Goal: Task Accomplishment & Management: Complete application form

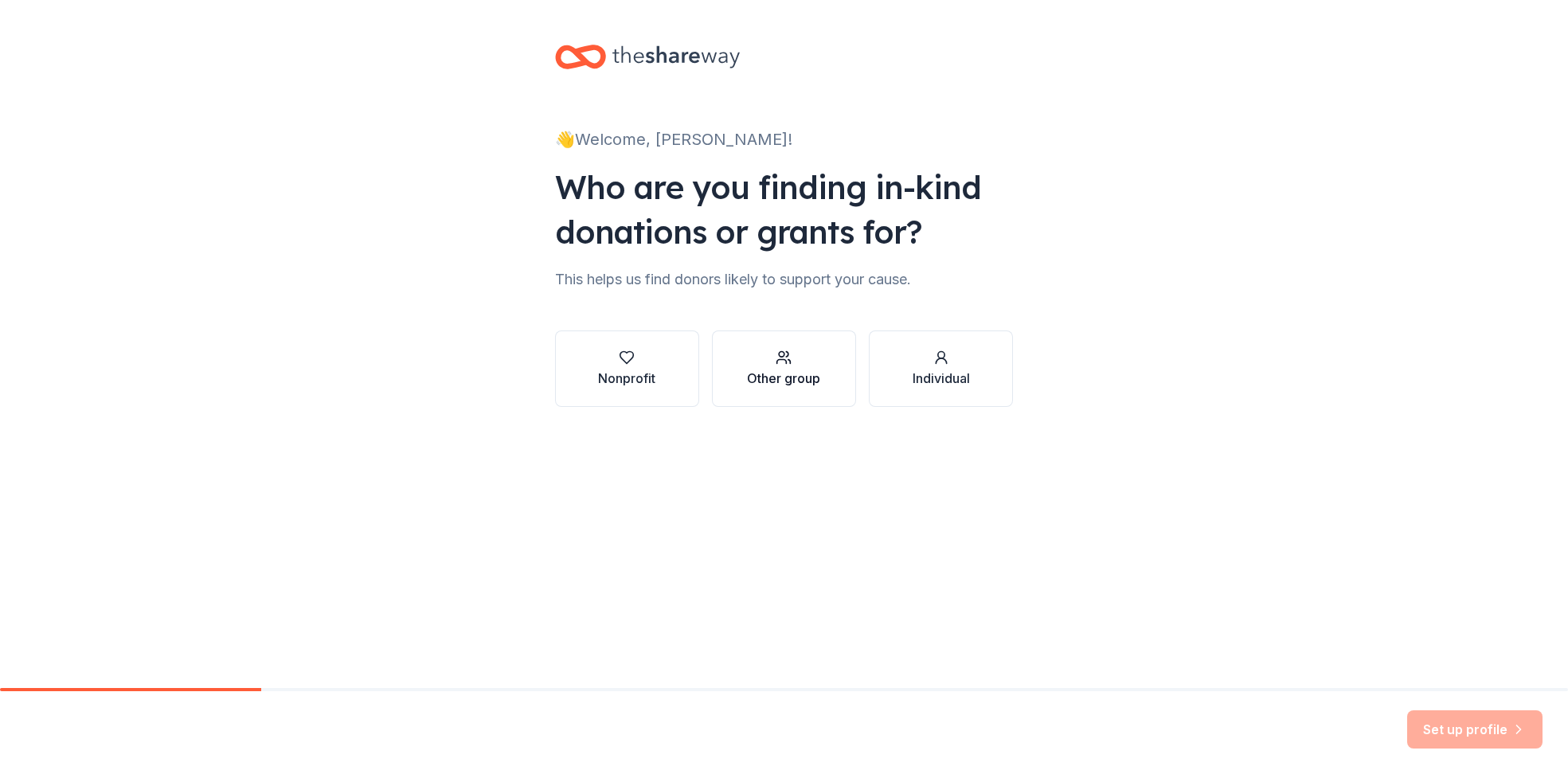
click at [789, 369] on div "Other group" at bounding box center [783, 378] width 73 height 19
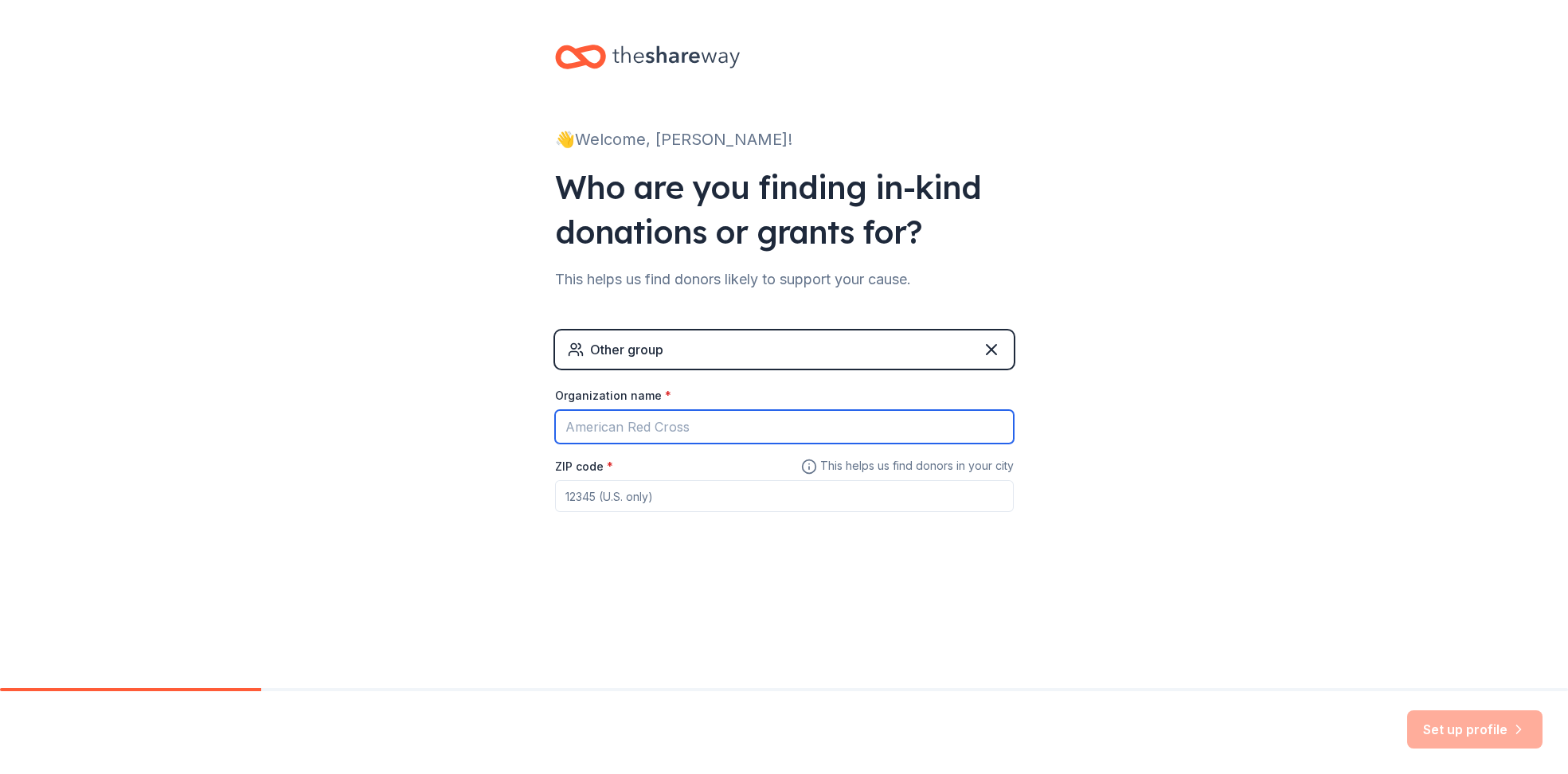
click at [755, 427] on input "Organization name *" at bounding box center [784, 426] width 458 height 34
click at [457, 619] on div "👋 Welcome, [PERSON_NAME]! Who are you finding in-kind donations or grants for? …" at bounding box center [784, 310] width 1568 height 620
click at [735, 427] on input "Organization name *" at bounding box center [784, 426] width 458 height 34
type input "Tri County Public Schools"
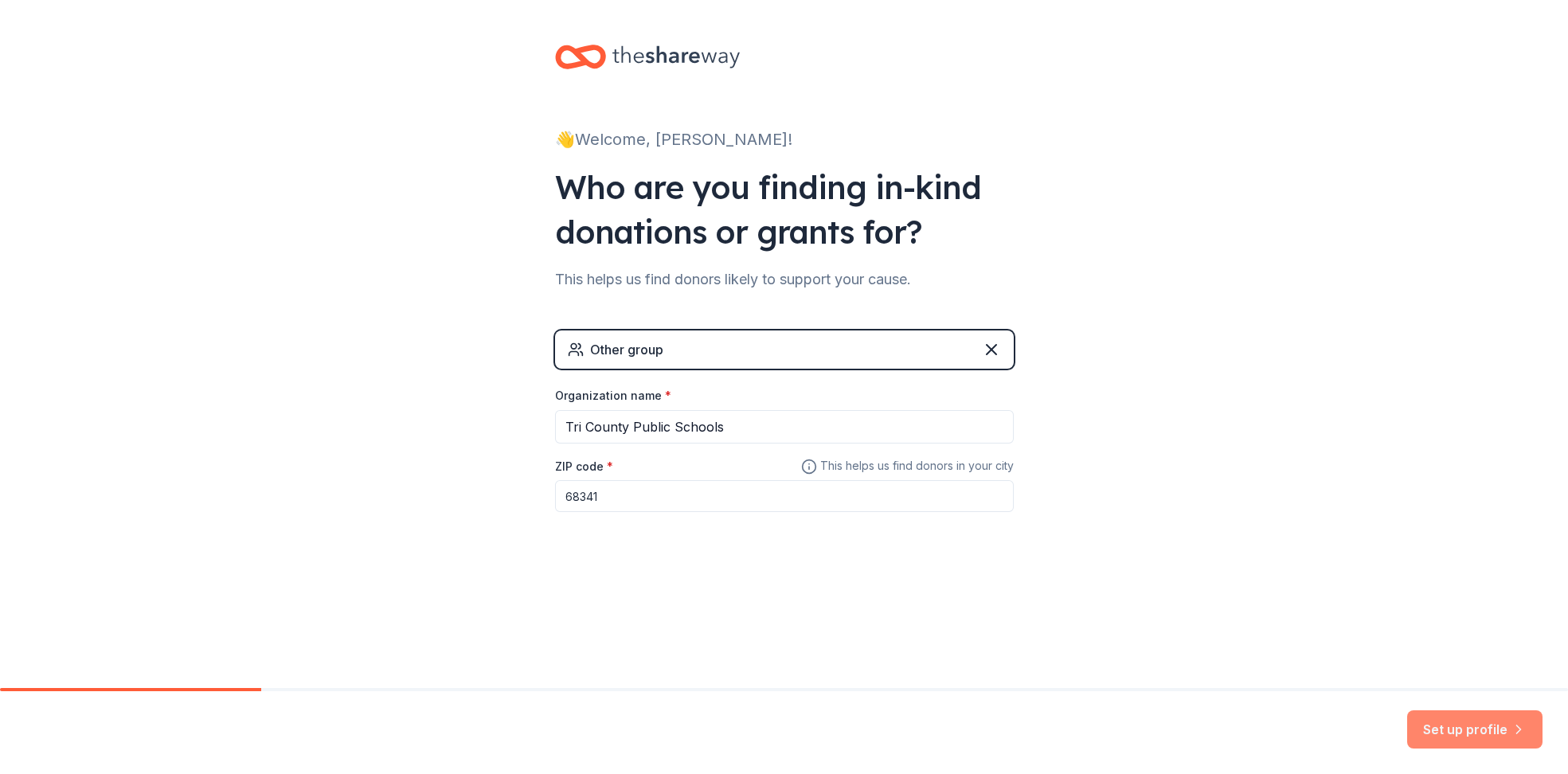
type input "68341"
click at [1472, 725] on button "Set up profile" at bounding box center [1474, 729] width 135 height 38
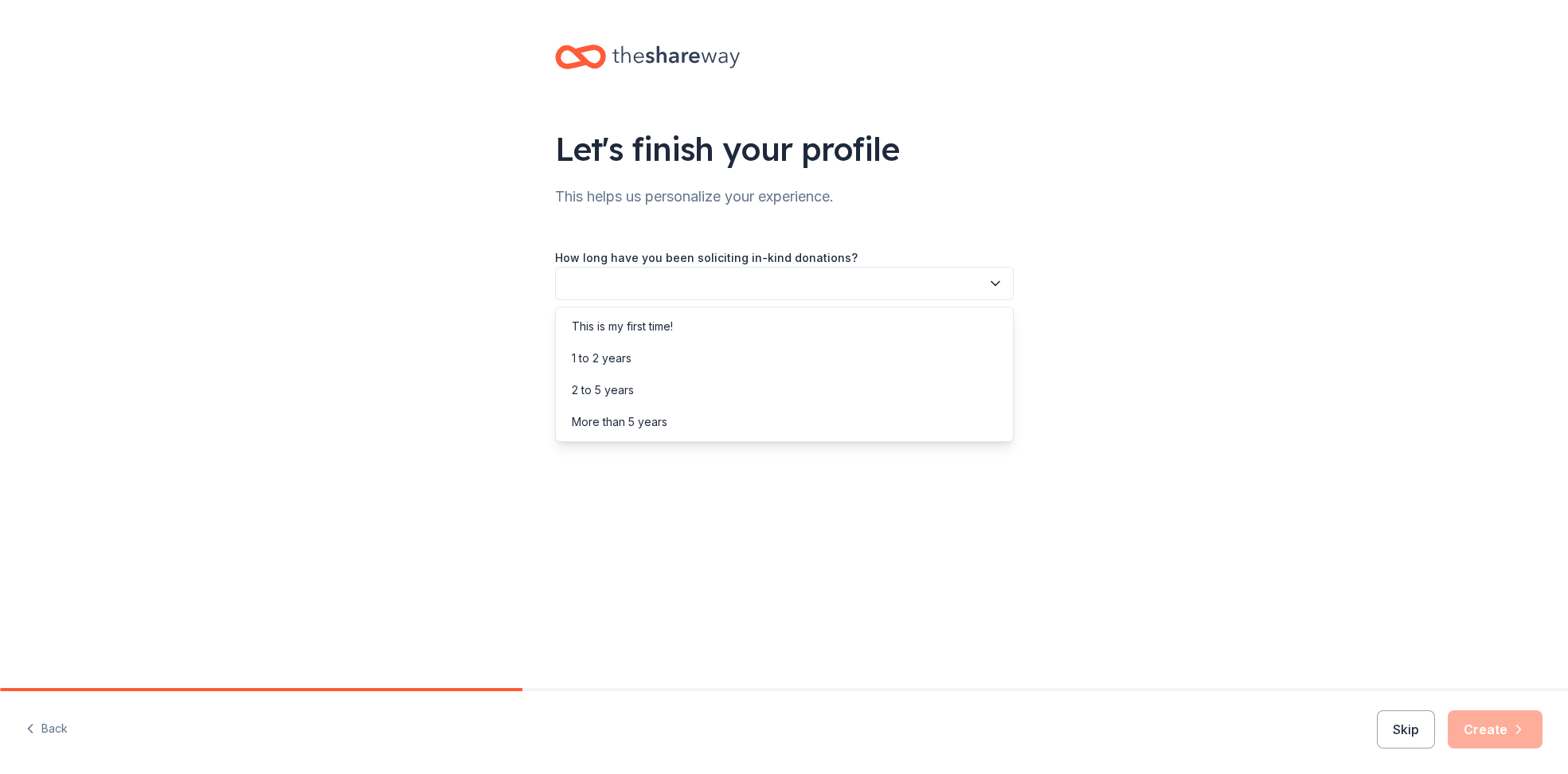
click at [786, 284] on button "button" at bounding box center [784, 283] width 458 height 34
click at [595, 358] on div "1 to 2 years" at bounding box center [601, 358] width 60 height 19
click at [614, 356] on button "button" at bounding box center [784, 355] width 458 height 34
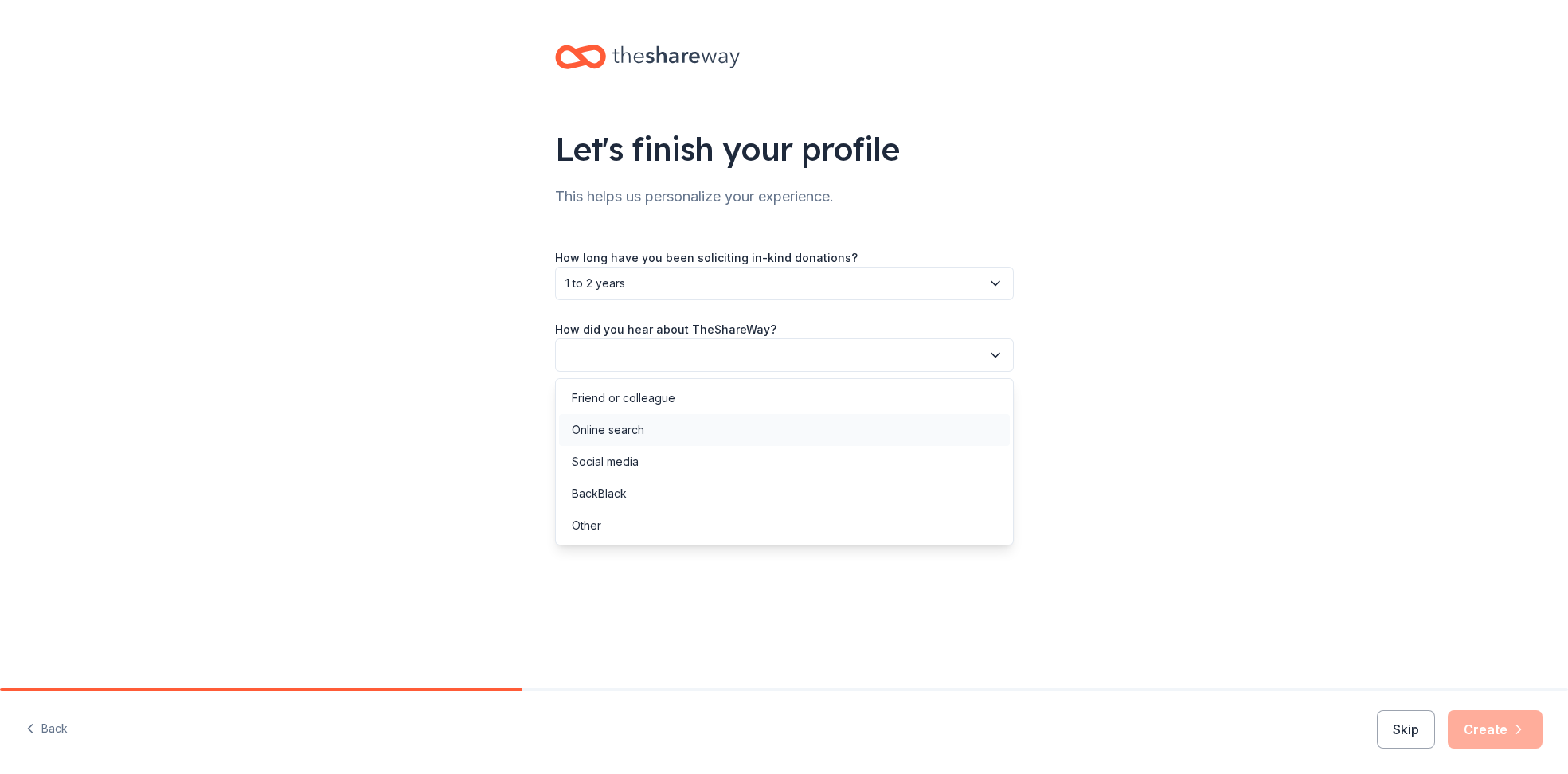
click at [618, 429] on div "Online search" at bounding box center [608, 430] width 72 height 19
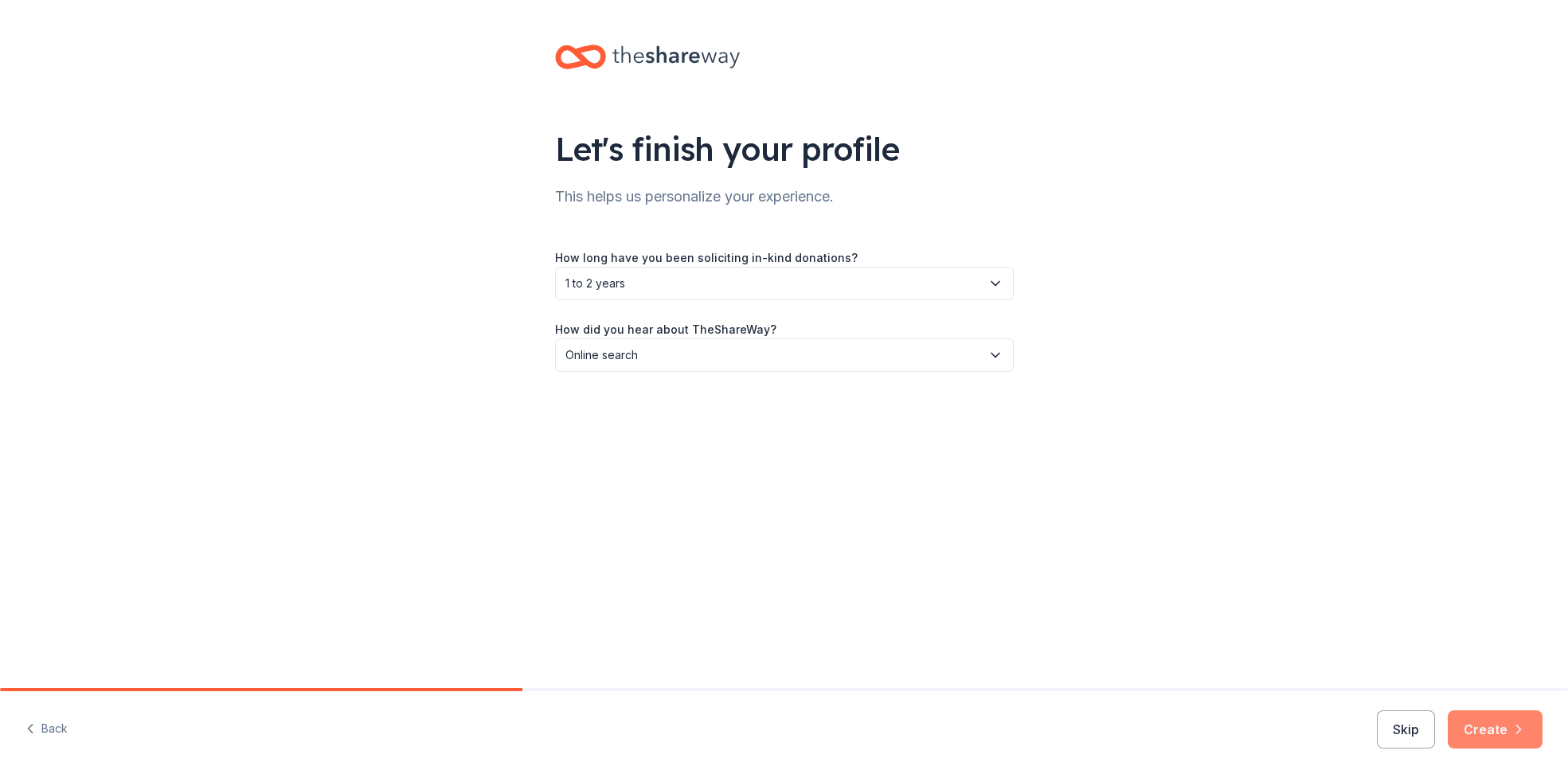
click at [1477, 732] on button "Create" at bounding box center [1495, 729] width 95 height 38
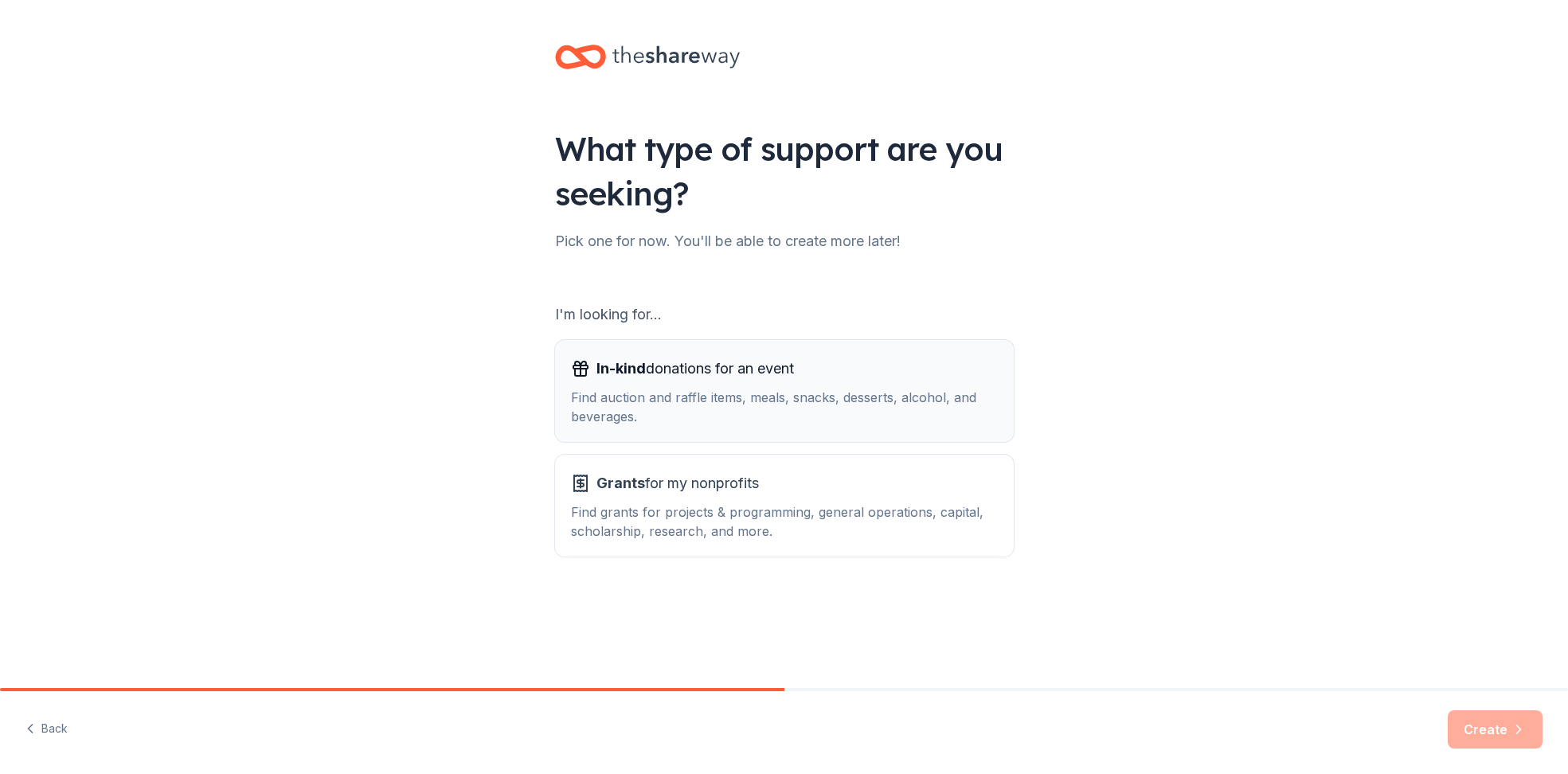
click at [828, 415] on div "Find auction and raffle items, meals, snacks, desserts, alcohol, and beverages." at bounding box center [784, 406] width 427 height 38
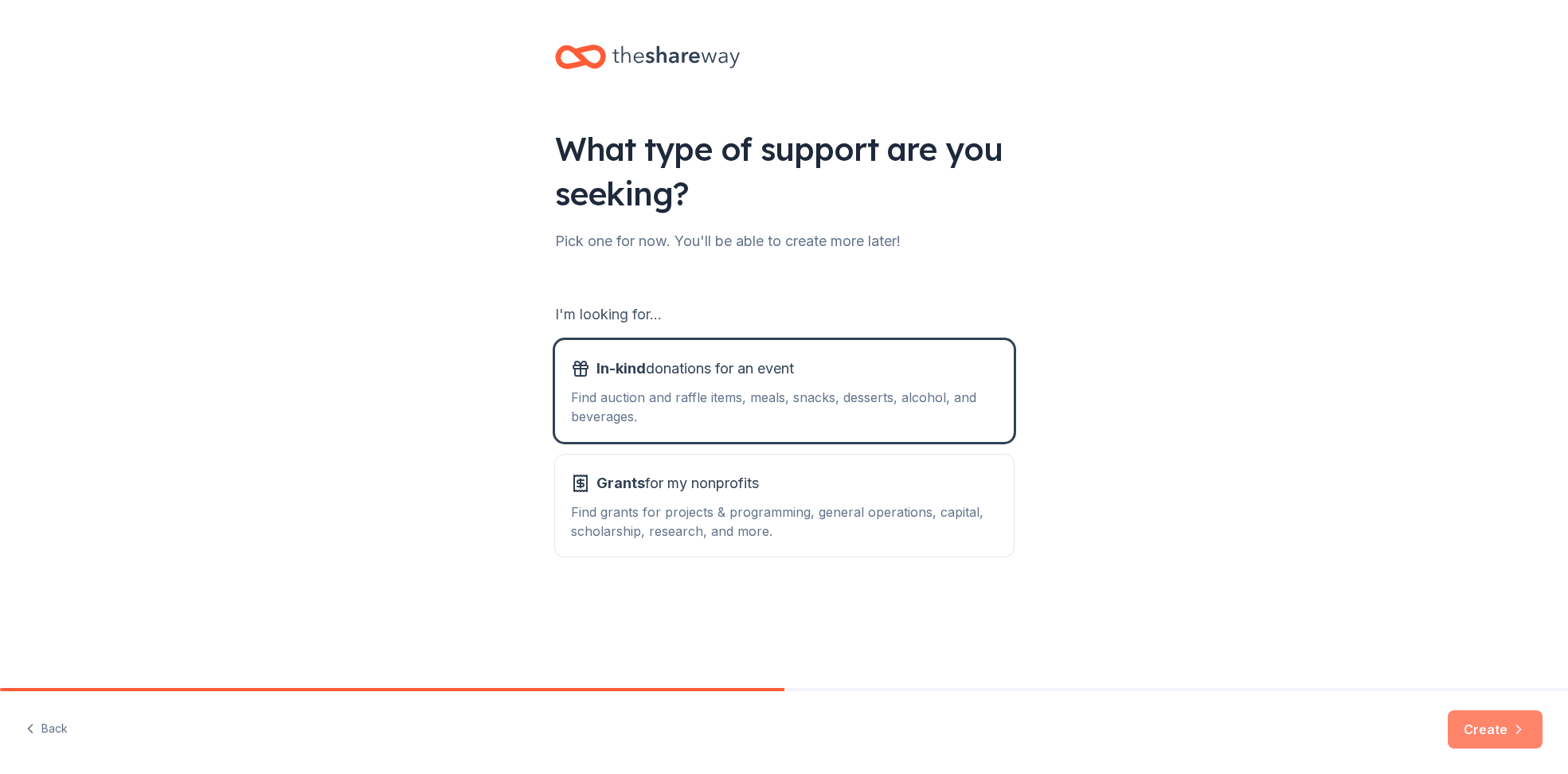
click at [1483, 722] on button "Create" at bounding box center [1495, 729] width 95 height 38
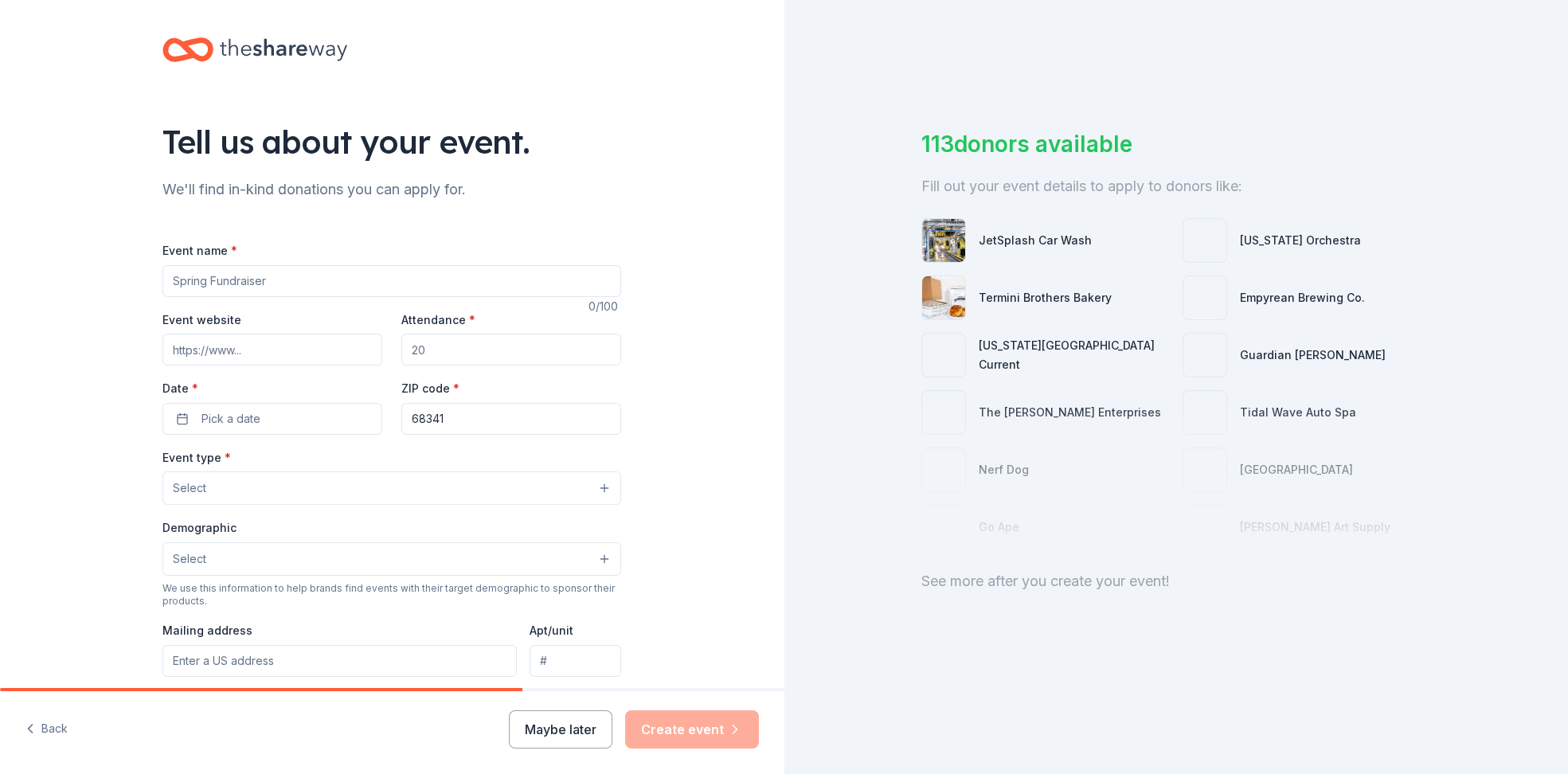
scroll to position [16, 0]
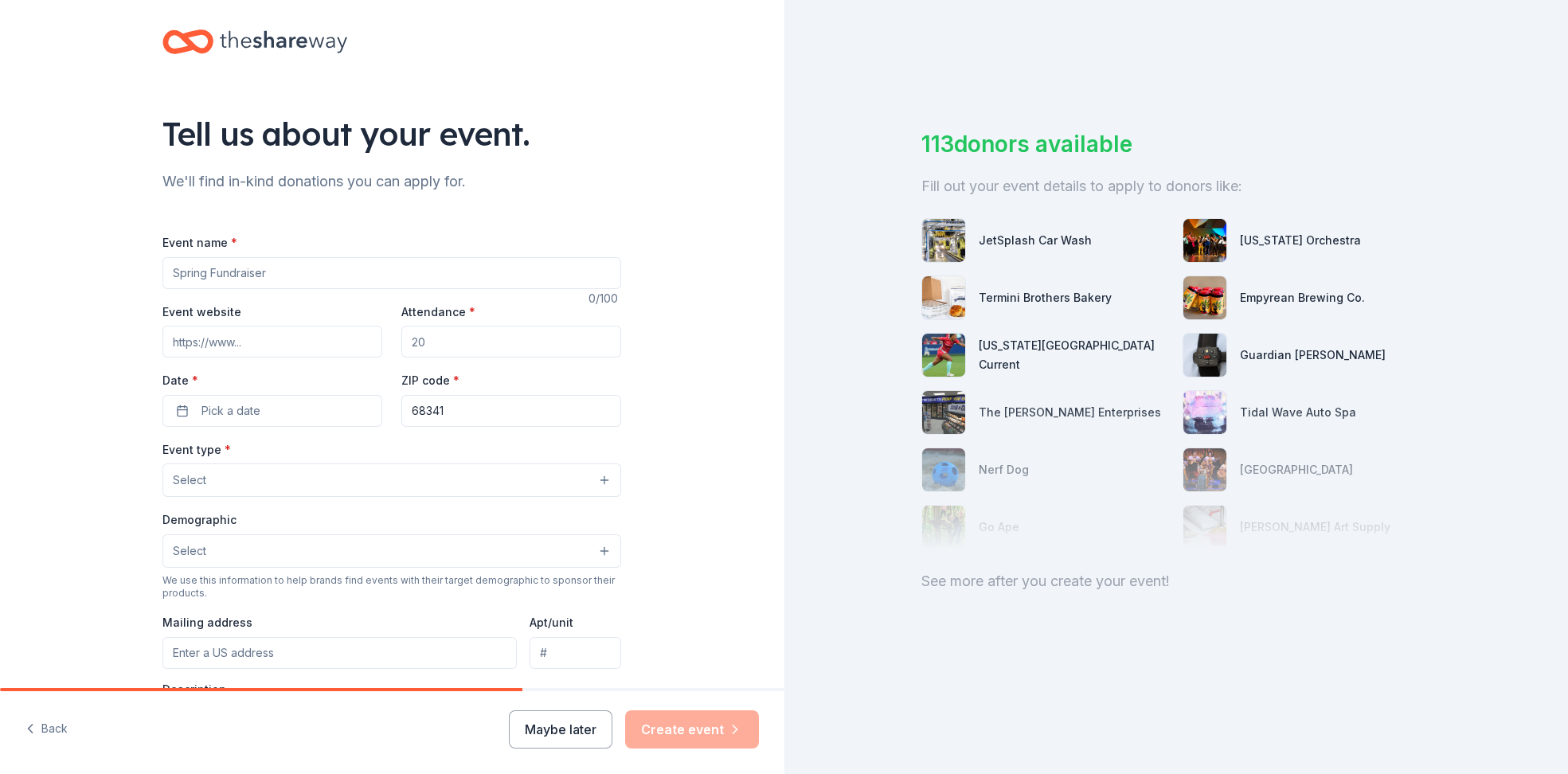
click at [482, 274] on input "Event name *" at bounding box center [391, 273] width 458 height 32
type input "Tri County PBIS"
click at [593, 559] on button "Select" at bounding box center [391, 551] width 458 height 34
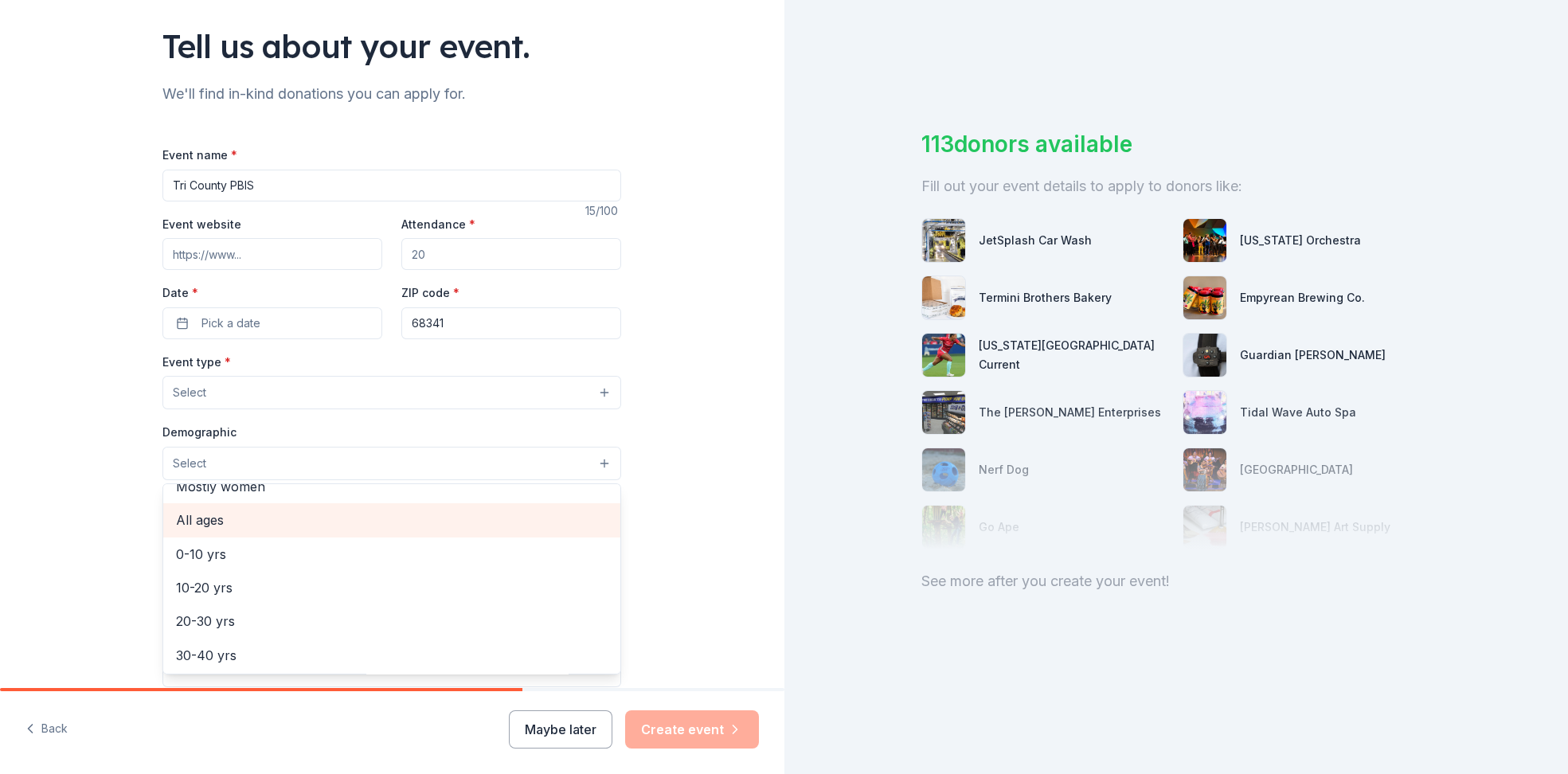
scroll to position [90, 0]
click at [236, 511] on span "All ages" at bounding box center [392, 515] width 431 height 21
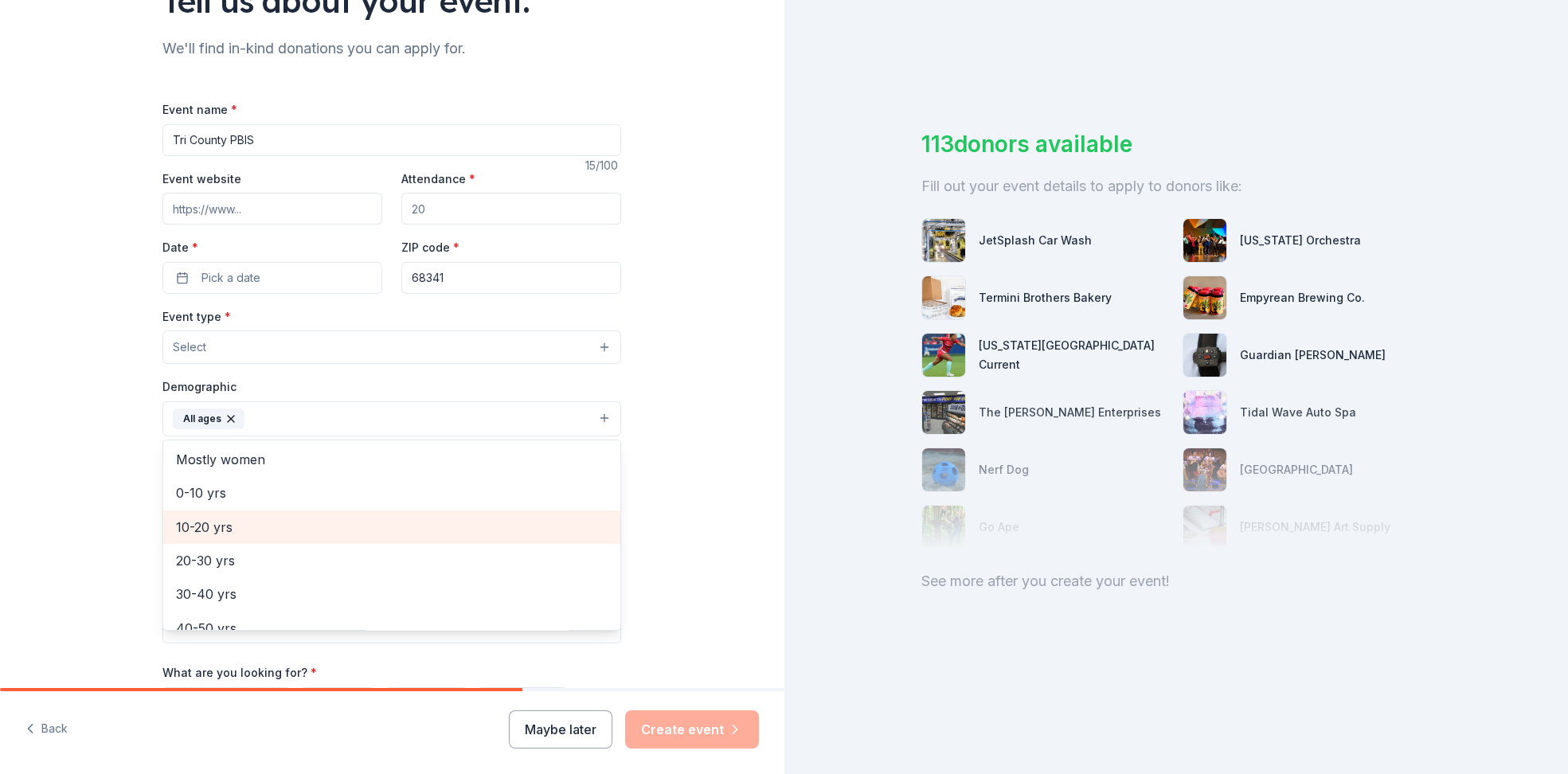
scroll to position [66, 0]
click at [226, 412] on icon "button" at bounding box center [230, 418] width 13 height 13
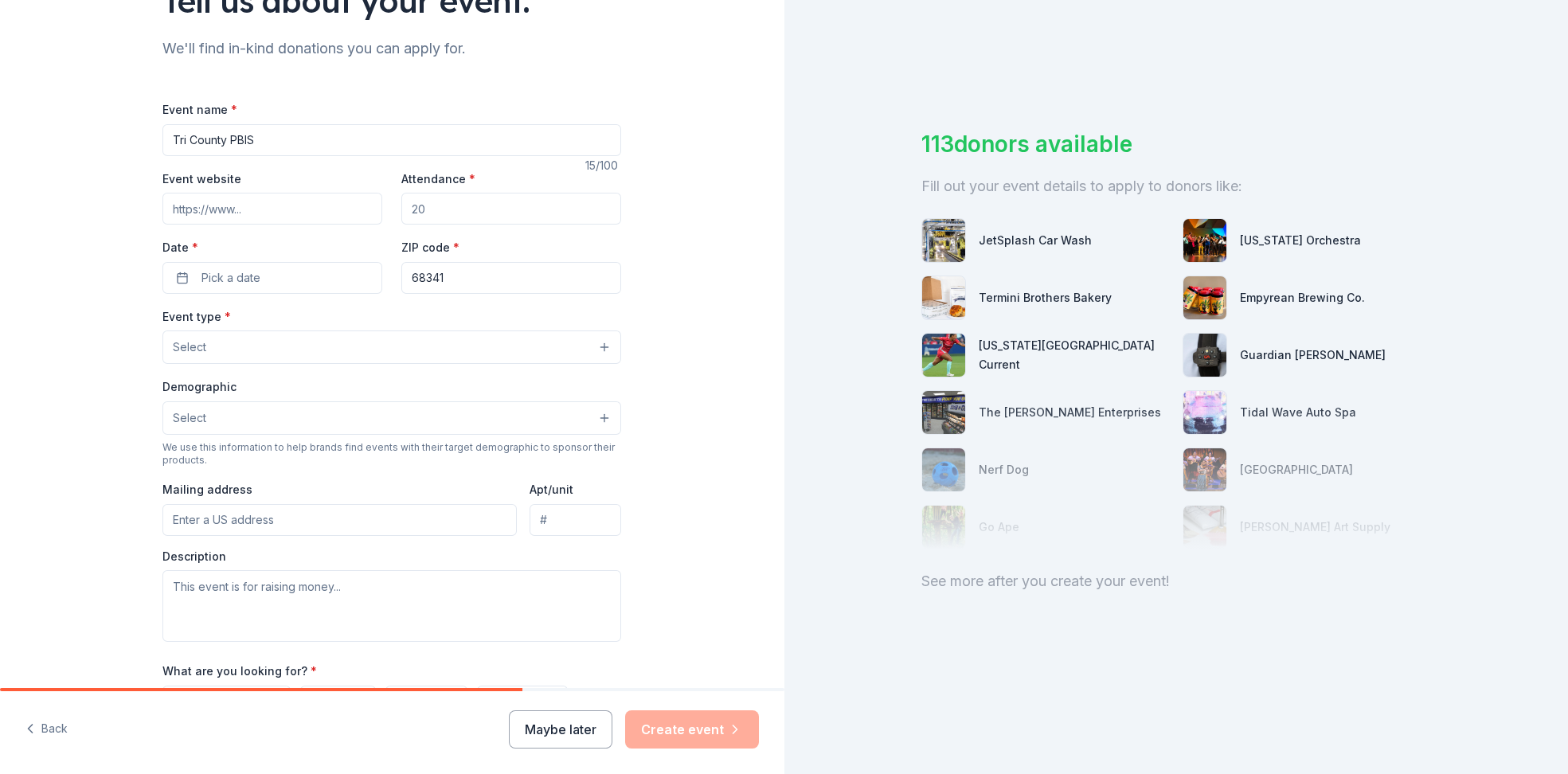
click at [578, 412] on button "Select" at bounding box center [391, 418] width 458 height 34
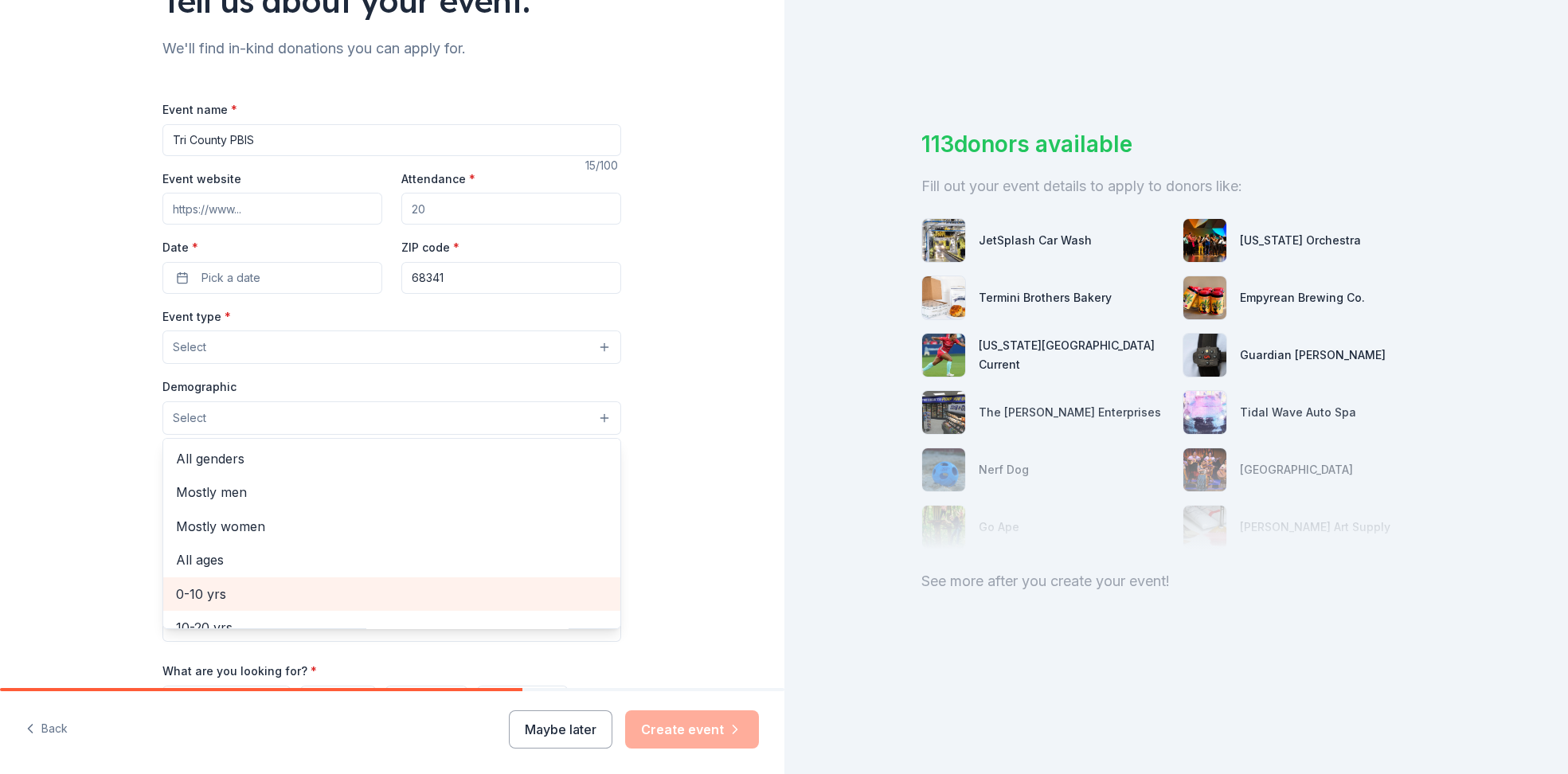
click at [216, 588] on span "0-10 yrs" at bounding box center [392, 594] width 431 height 21
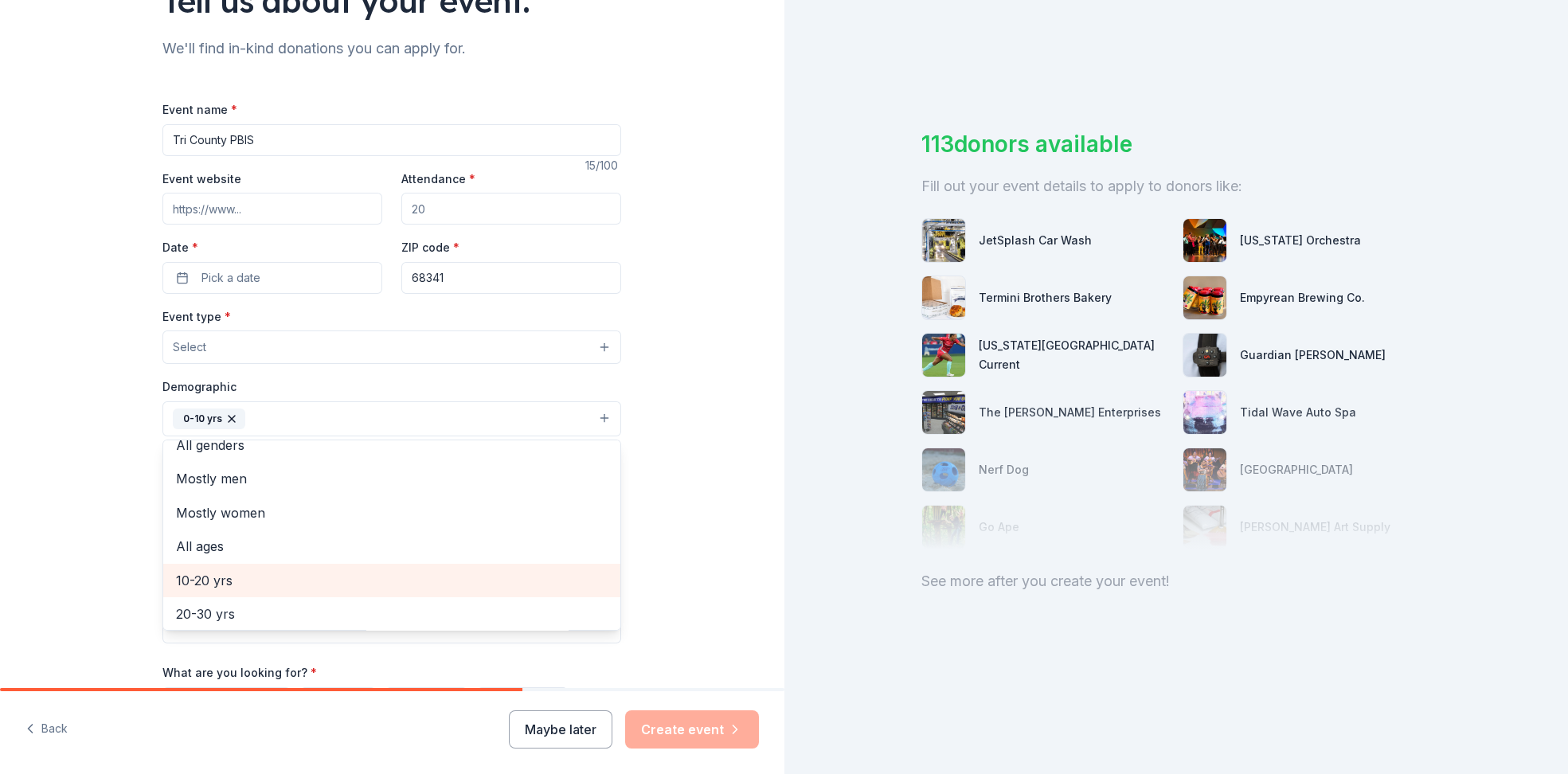
click at [226, 579] on span "10-20 yrs" at bounding box center [392, 581] width 431 height 21
click at [60, 488] on div "Tell us about your event. We'll find in-kind donations you can apply for. Event…" at bounding box center [392, 382] width 784 height 1061
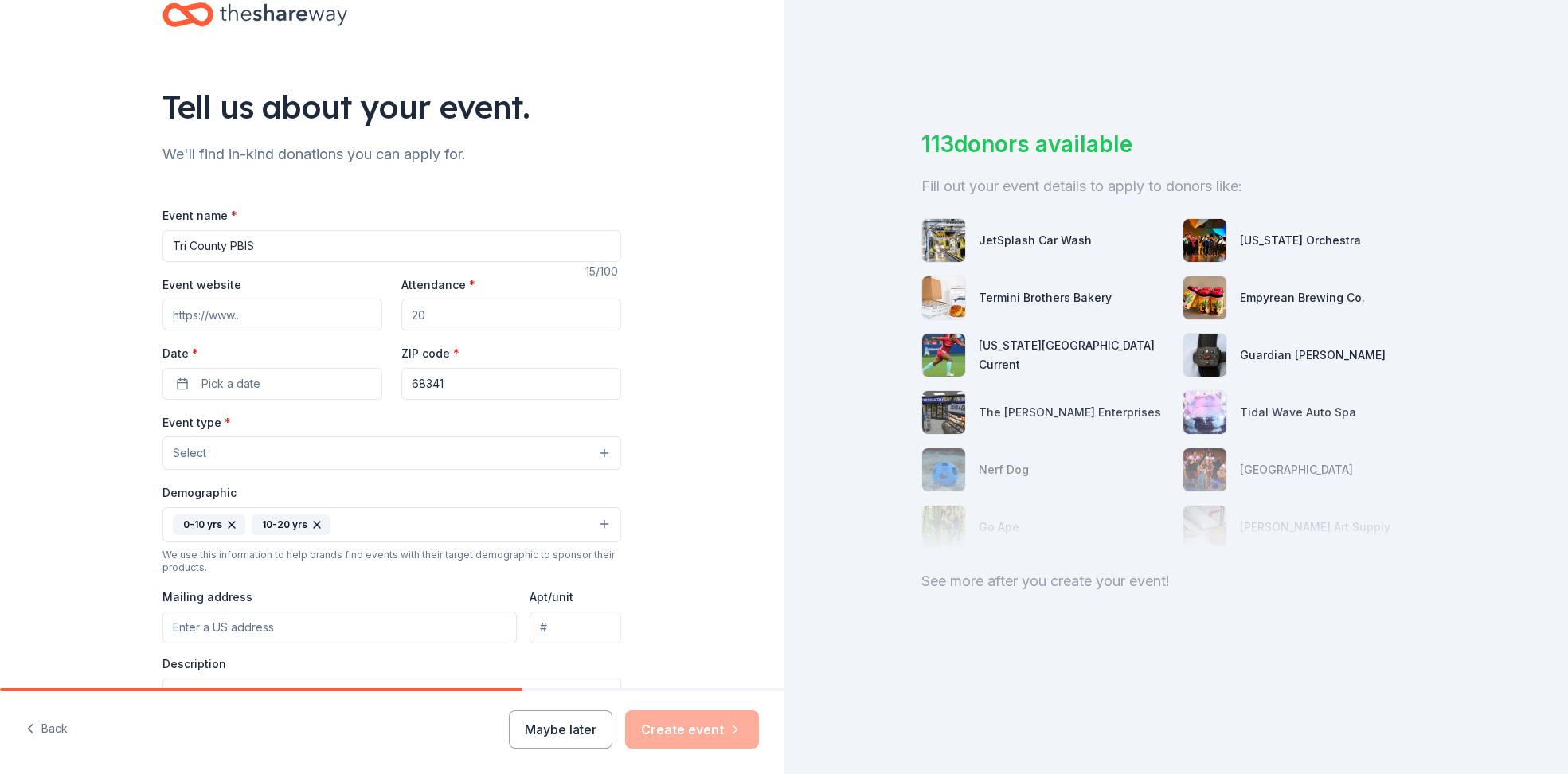
scroll to position [23, 0]
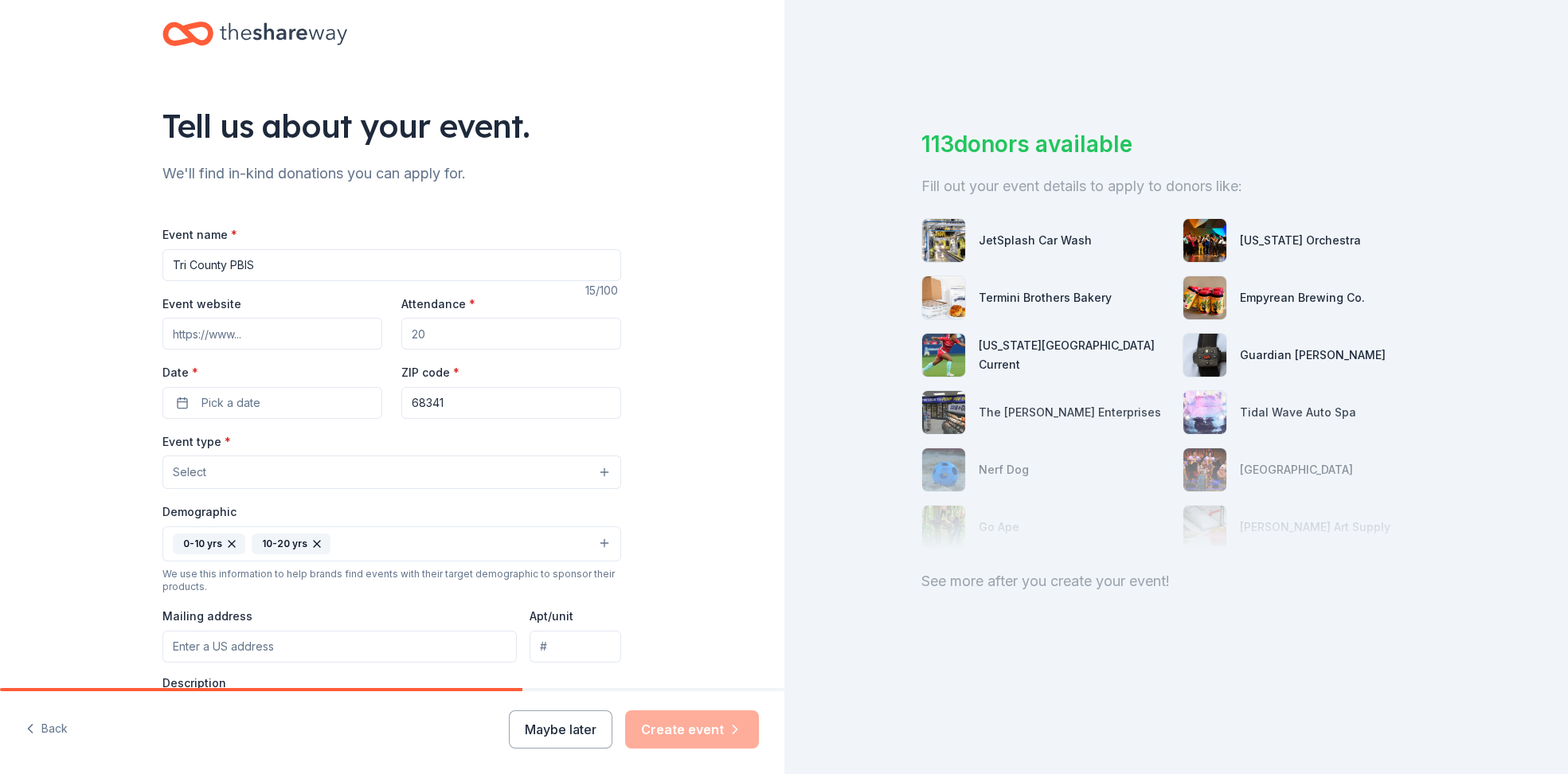
click at [279, 327] on input "Event website" at bounding box center [272, 333] width 220 height 32
click at [261, 334] on input "Event website" at bounding box center [272, 333] width 220 height 32
click at [261, 339] on input "Event website" at bounding box center [272, 333] width 220 height 32
paste input "https://tricountypsne.sites.thrillshare.com/"
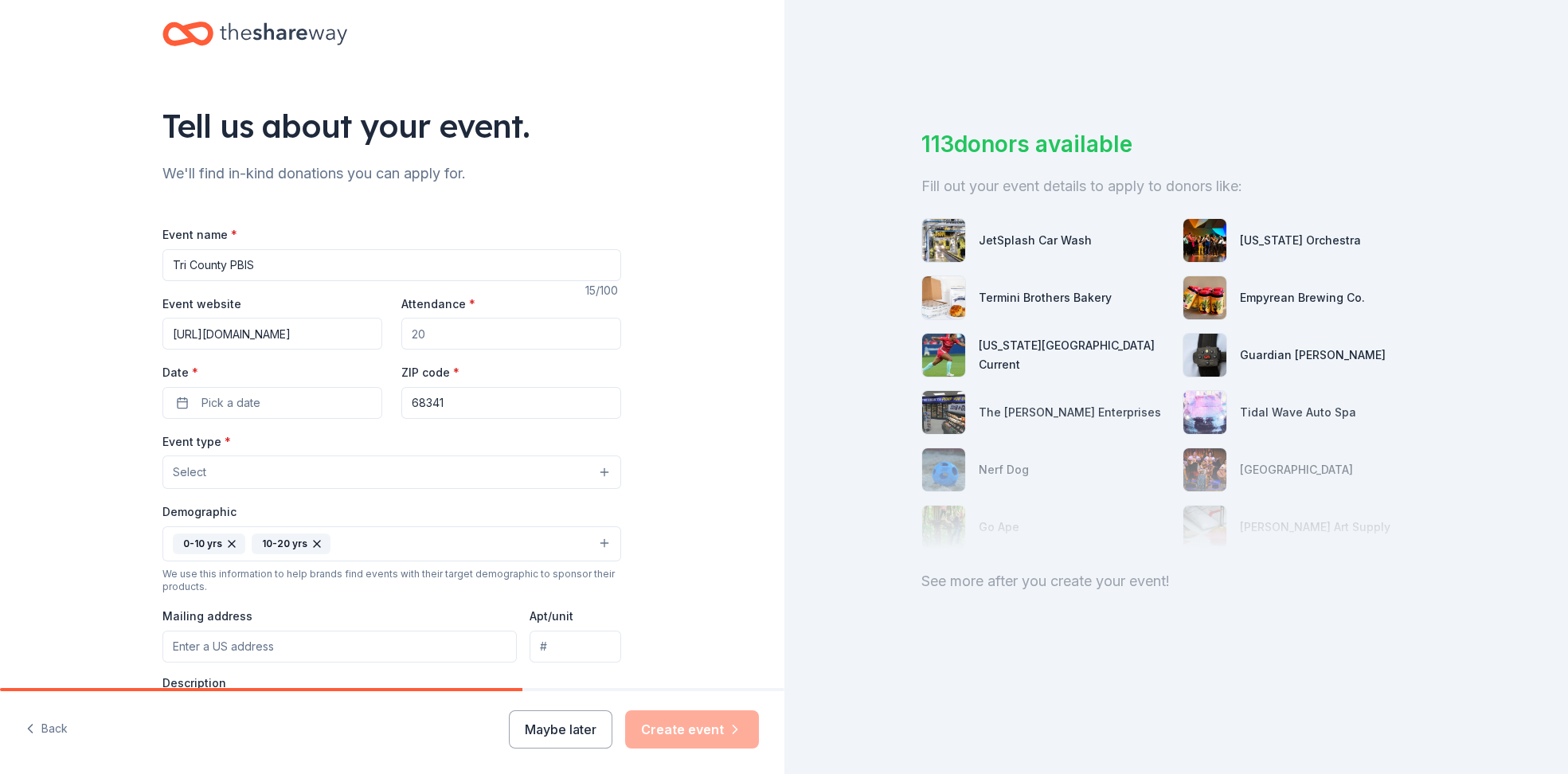
type input "https://tricountypsne.sites.thrillshare.com/"
click at [477, 335] on input "Attendance *" at bounding box center [511, 333] width 220 height 32
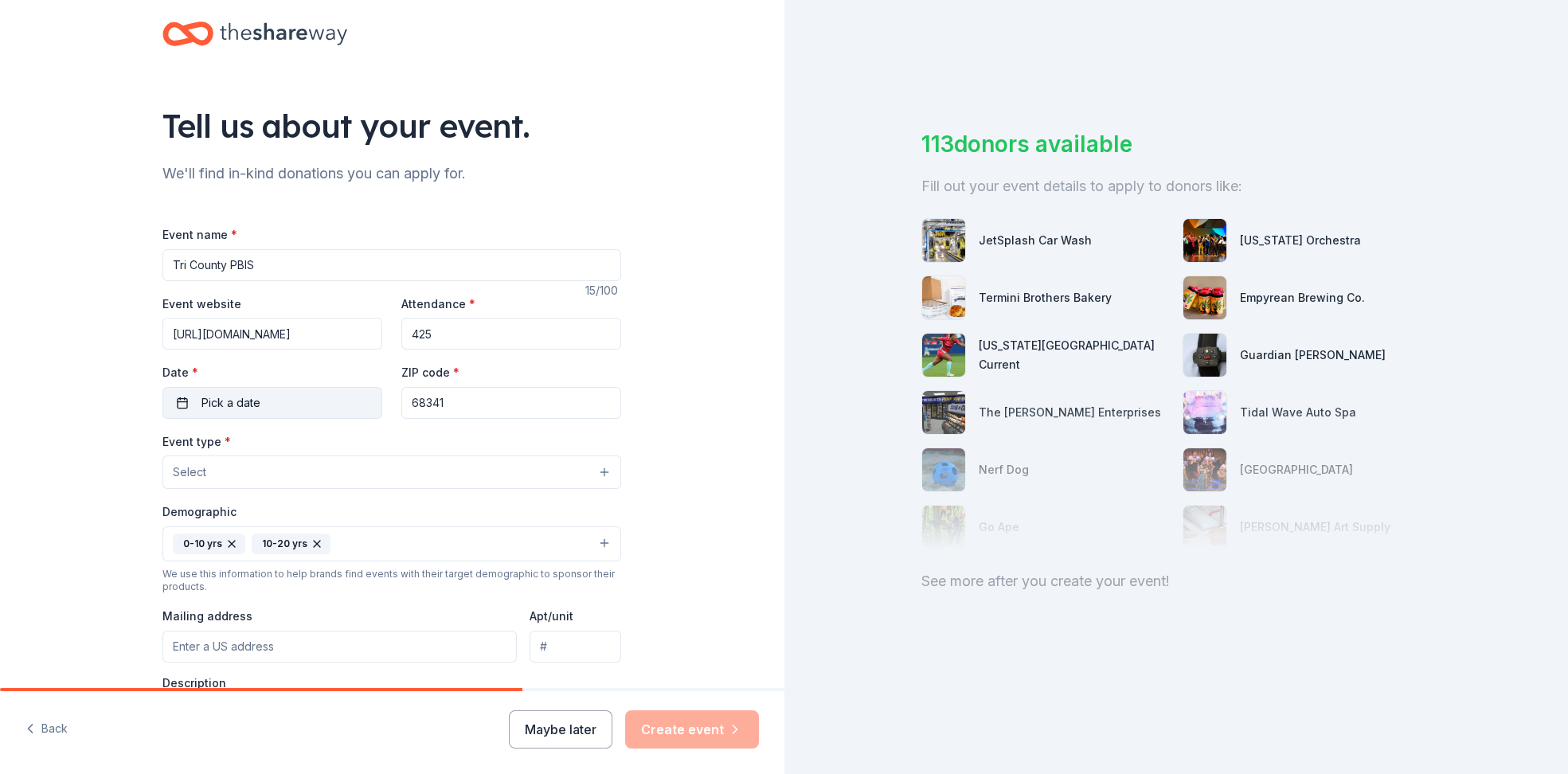
type input "425"
click at [253, 400] on span "Pick a date" at bounding box center [230, 403] width 59 height 19
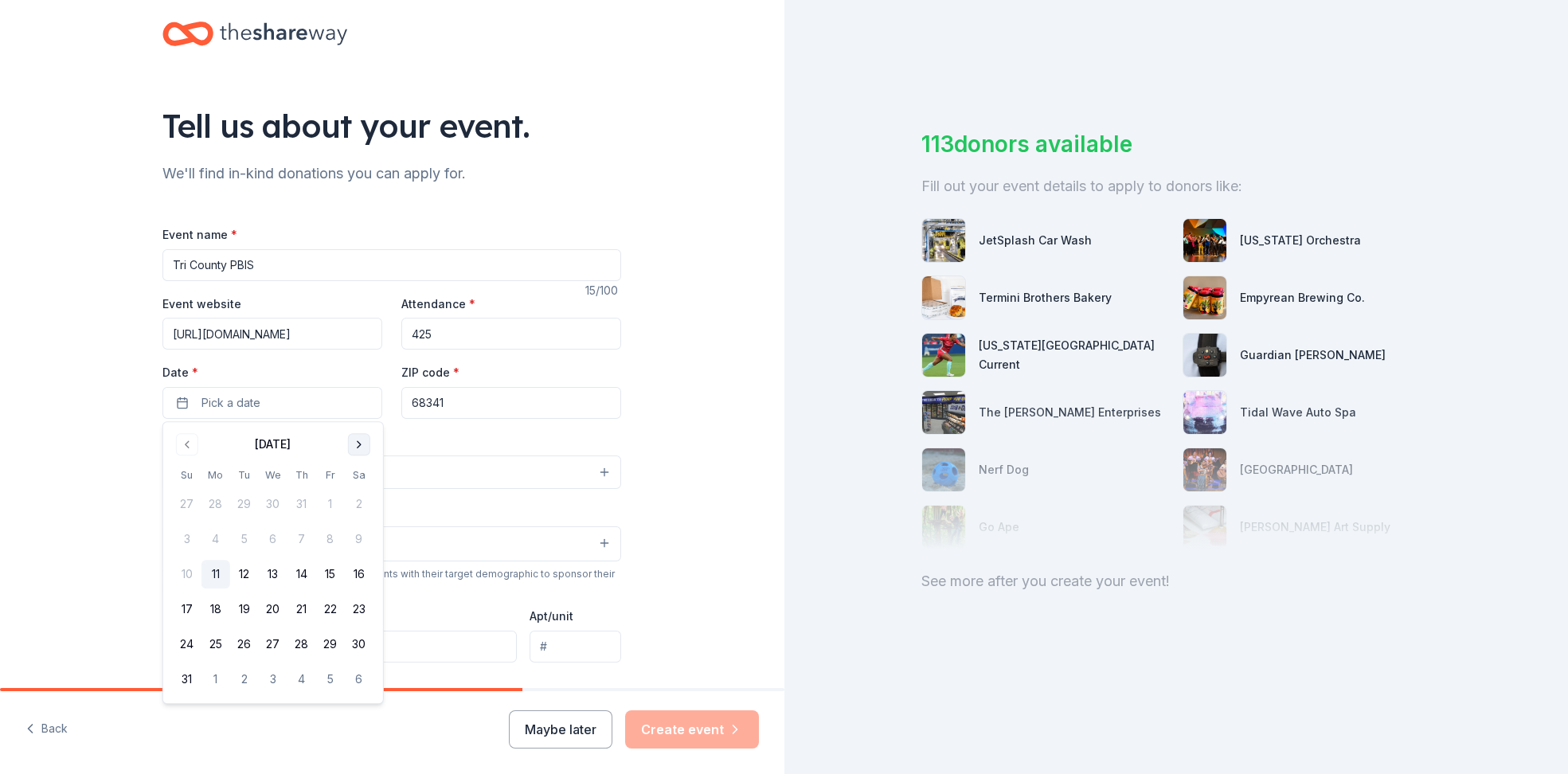
click at [353, 444] on button "Go to next month" at bounding box center [359, 444] width 22 height 22
click at [352, 570] on button "20" at bounding box center [358, 574] width 28 height 28
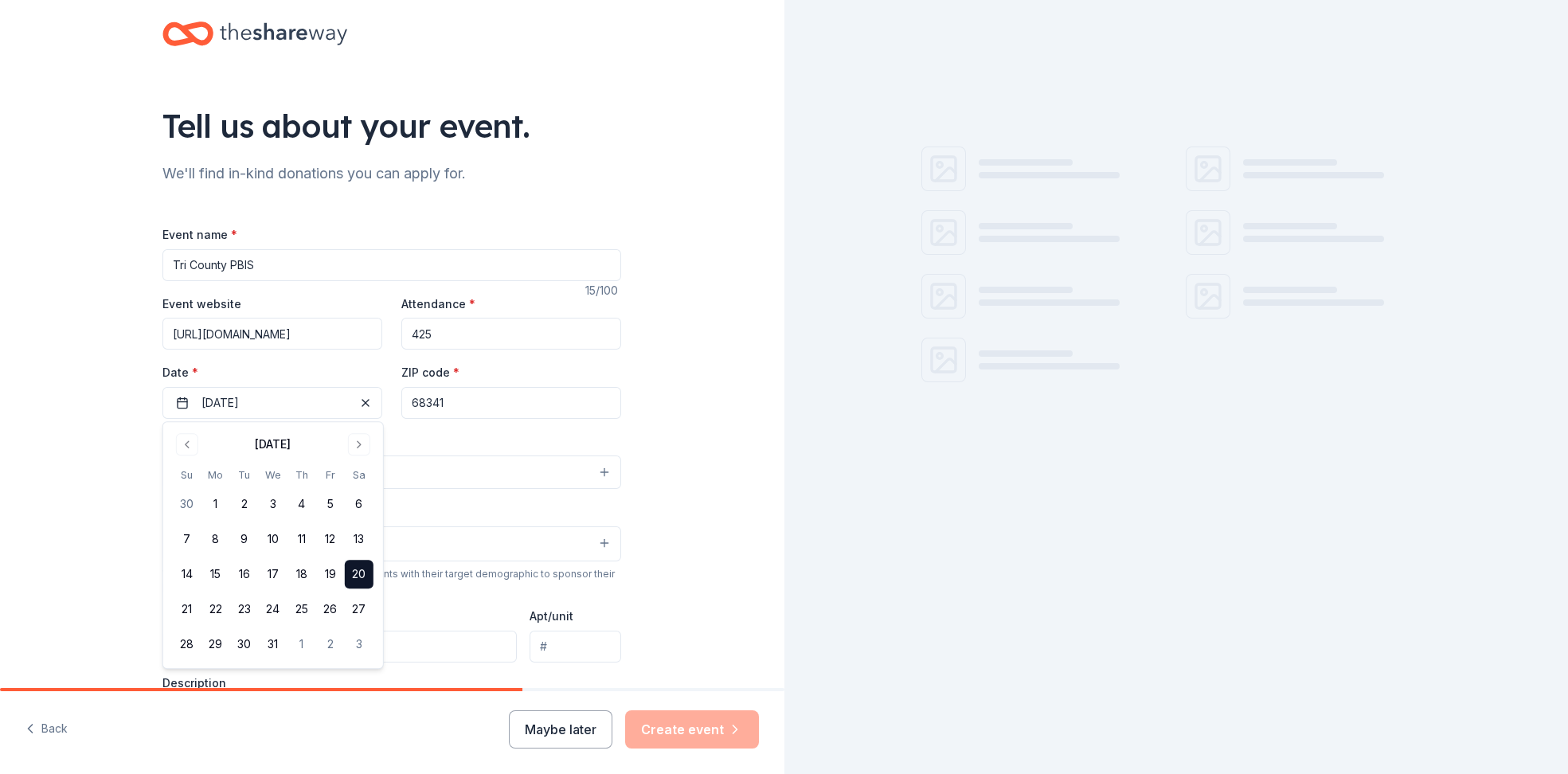
click at [66, 459] on div "Tell us about your event. We'll find in-kind donations you can apply for. Event…" at bounding box center [392, 507] width 784 height 1061
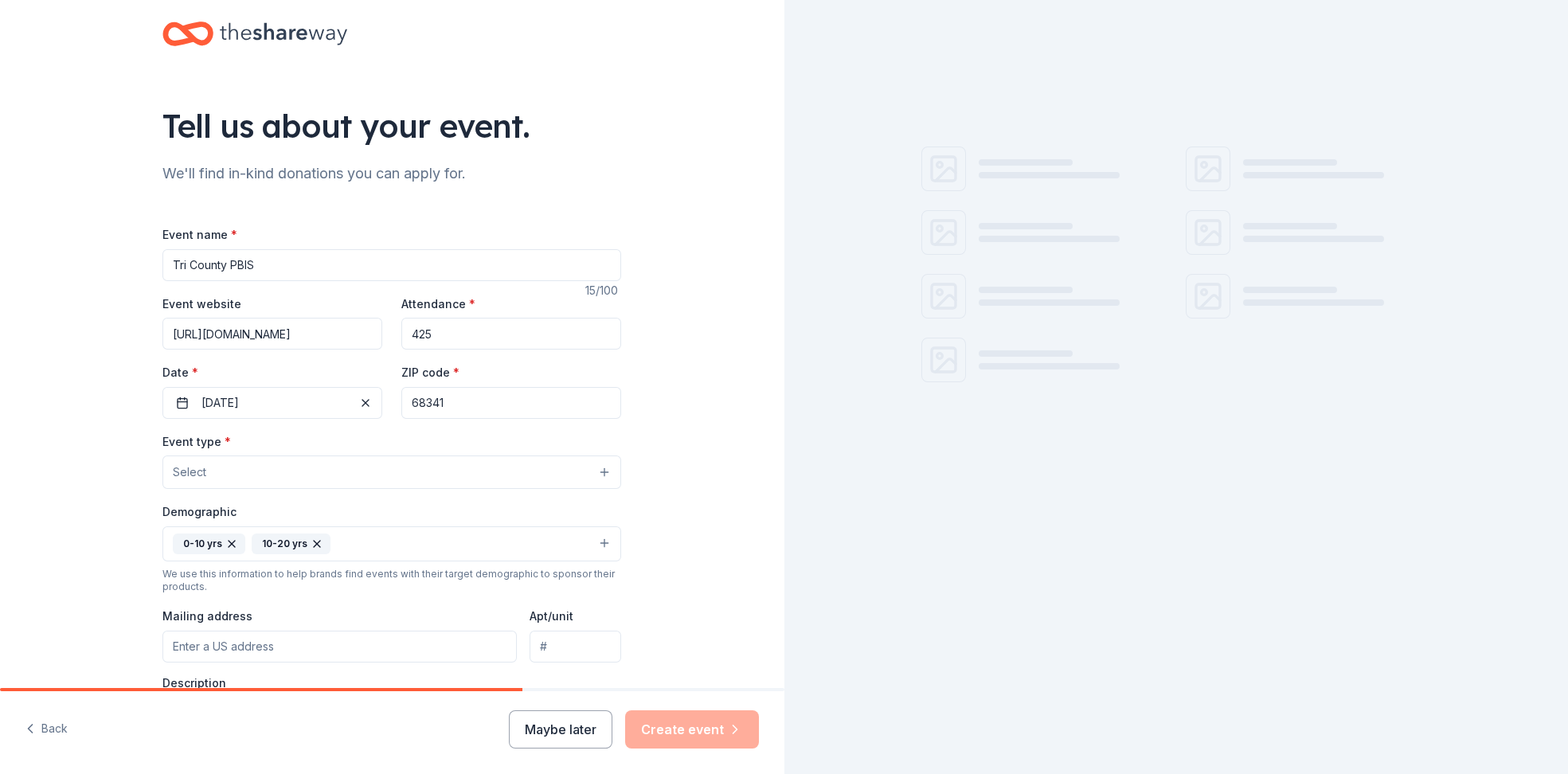
click at [273, 474] on button "Select" at bounding box center [391, 472] width 458 height 34
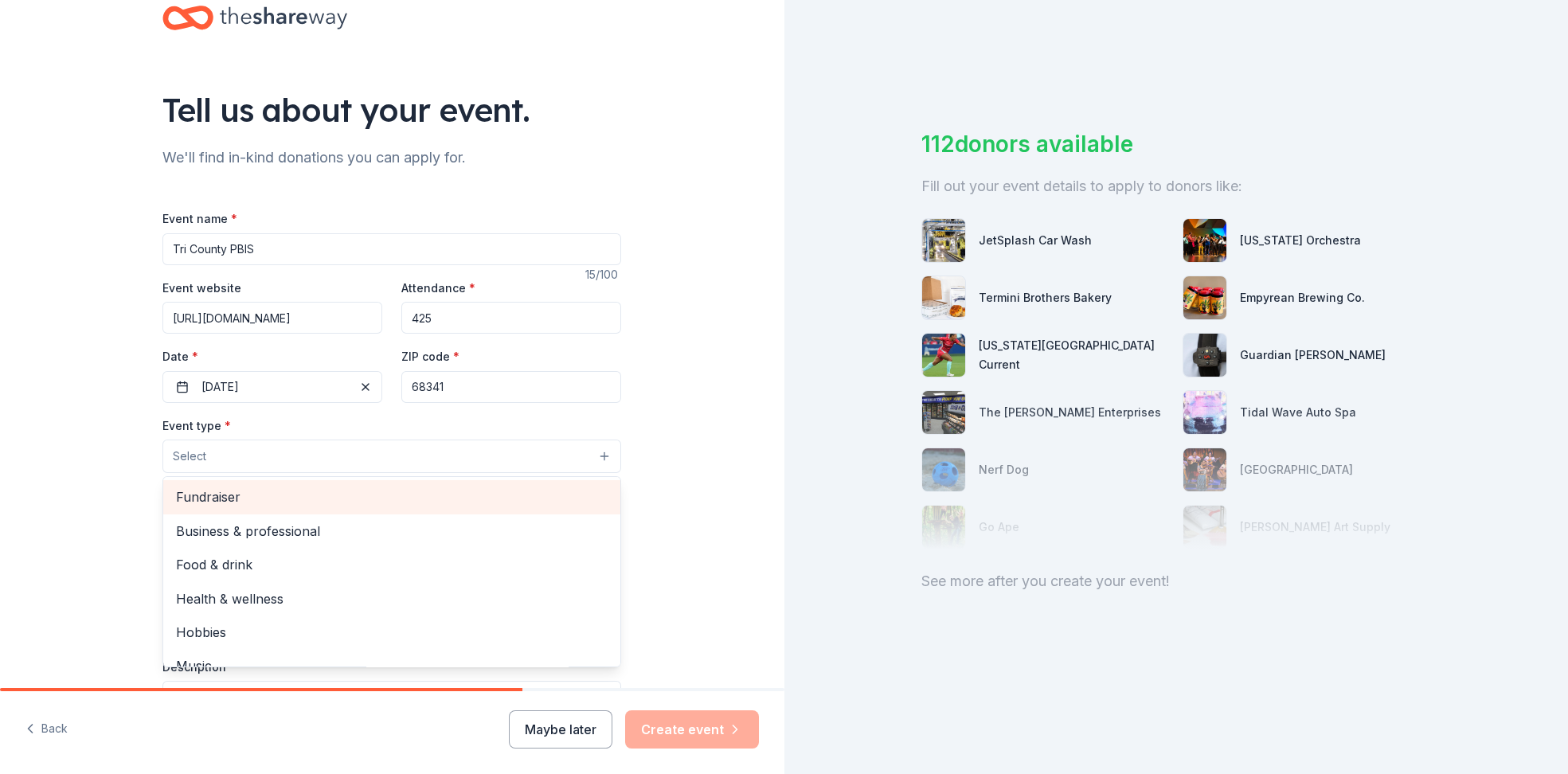
click at [228, 507] on div "Fundraiser" at bounding box center [392, 496] width 457 height 34
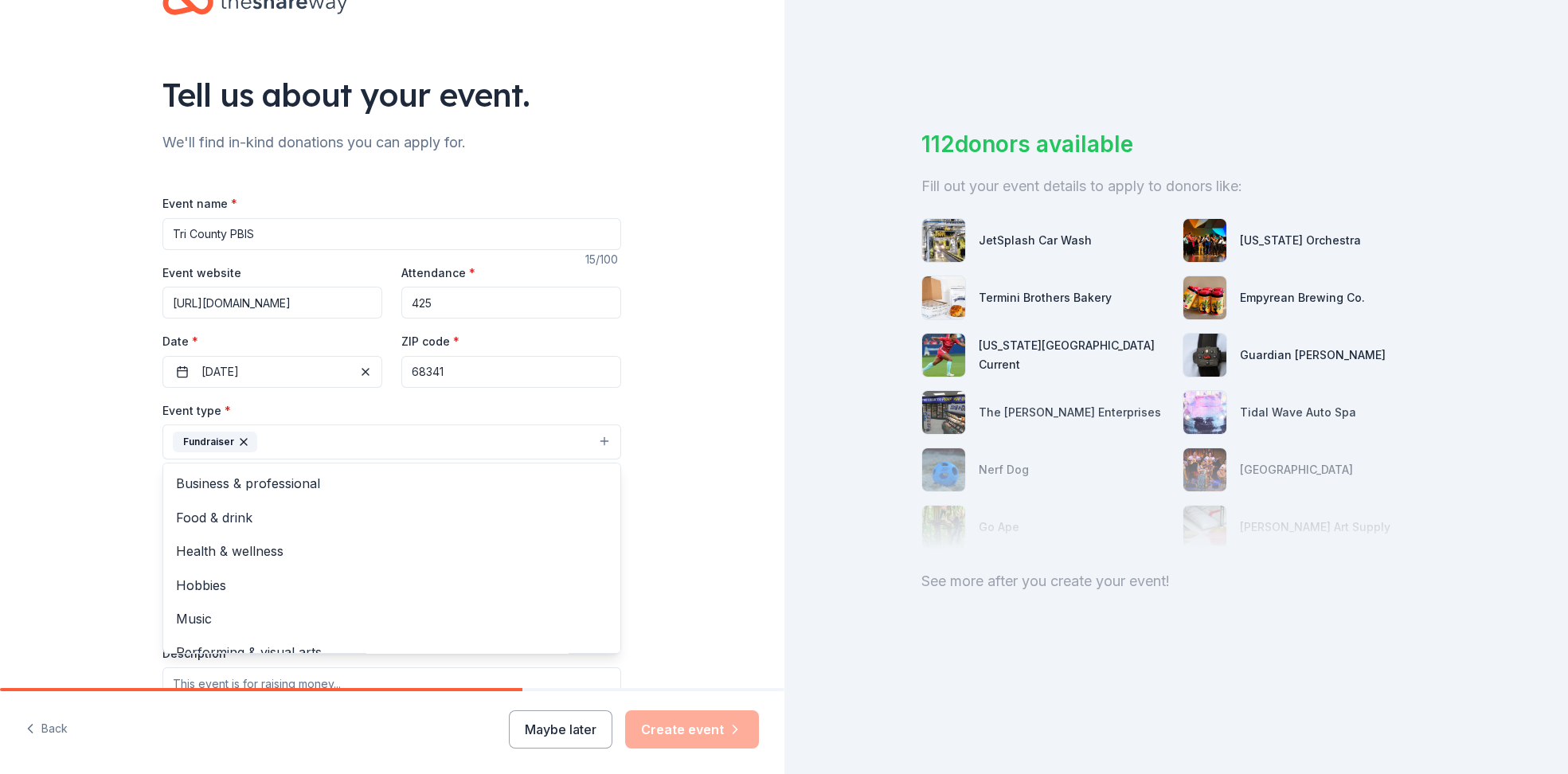
scroll to position [55, 0]
click at [92, 517] on div "Tell us about your event. We'll find in-kind donations you can apply for. Event…" at bounding box center [392, 476] width 784 height 1063
click at [356, 433] on button "Fundraiser" at bounding box center [391, 441] width 458 height 35
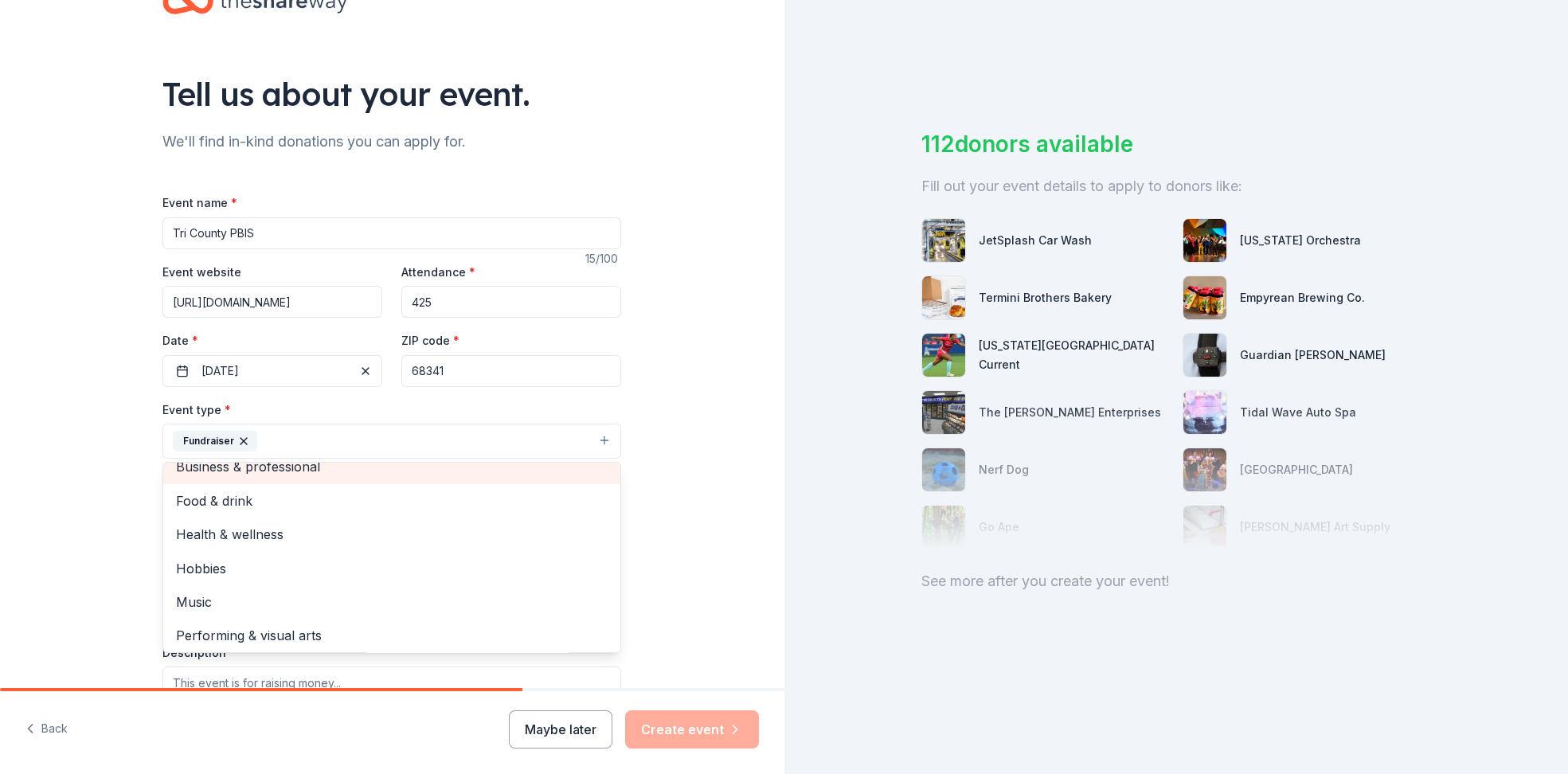
scroll to position [18, 0]
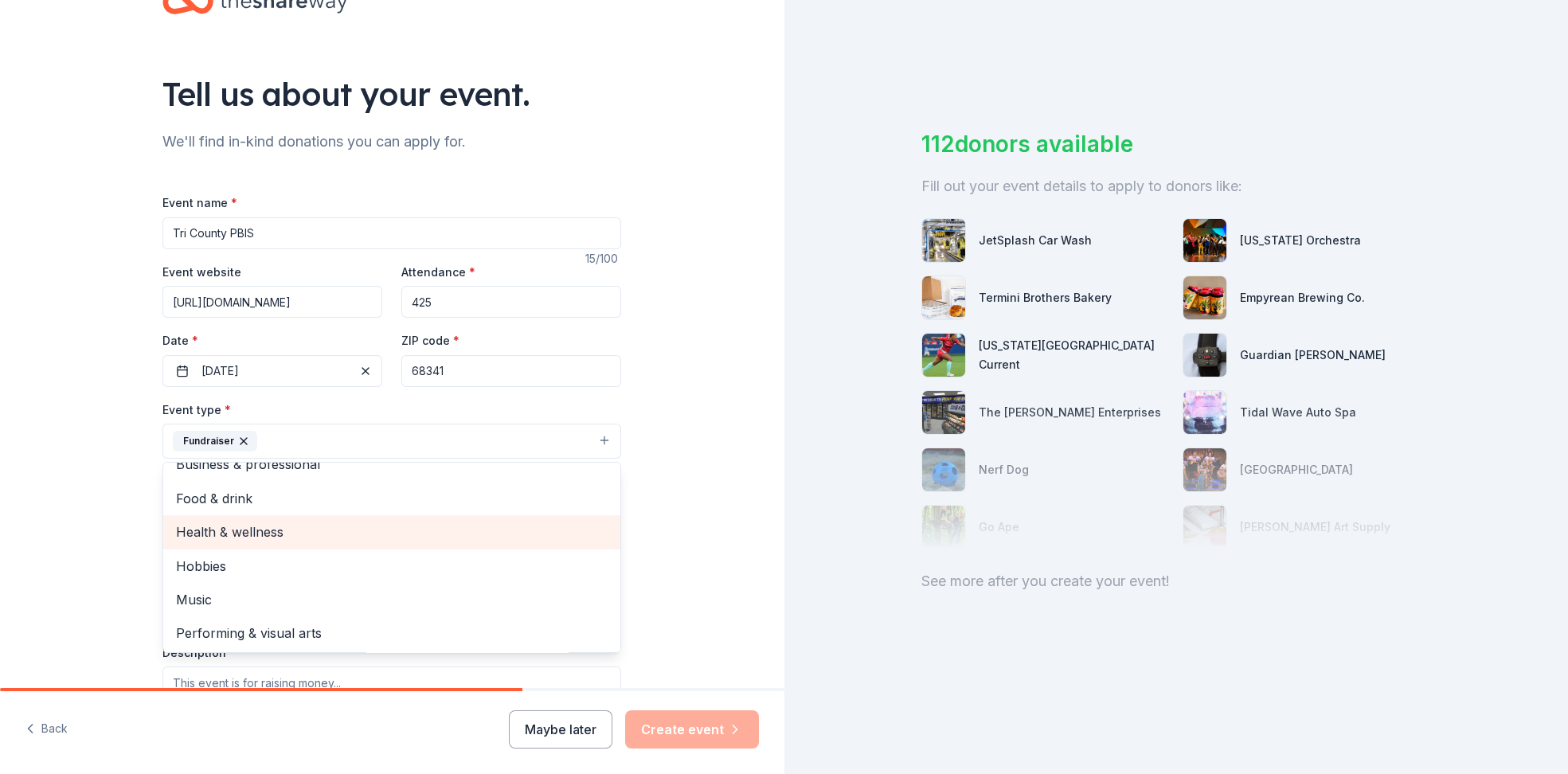
click at [253, 530] on span "Health & wellness" at bounding box center [392, 532] width 431 height 21
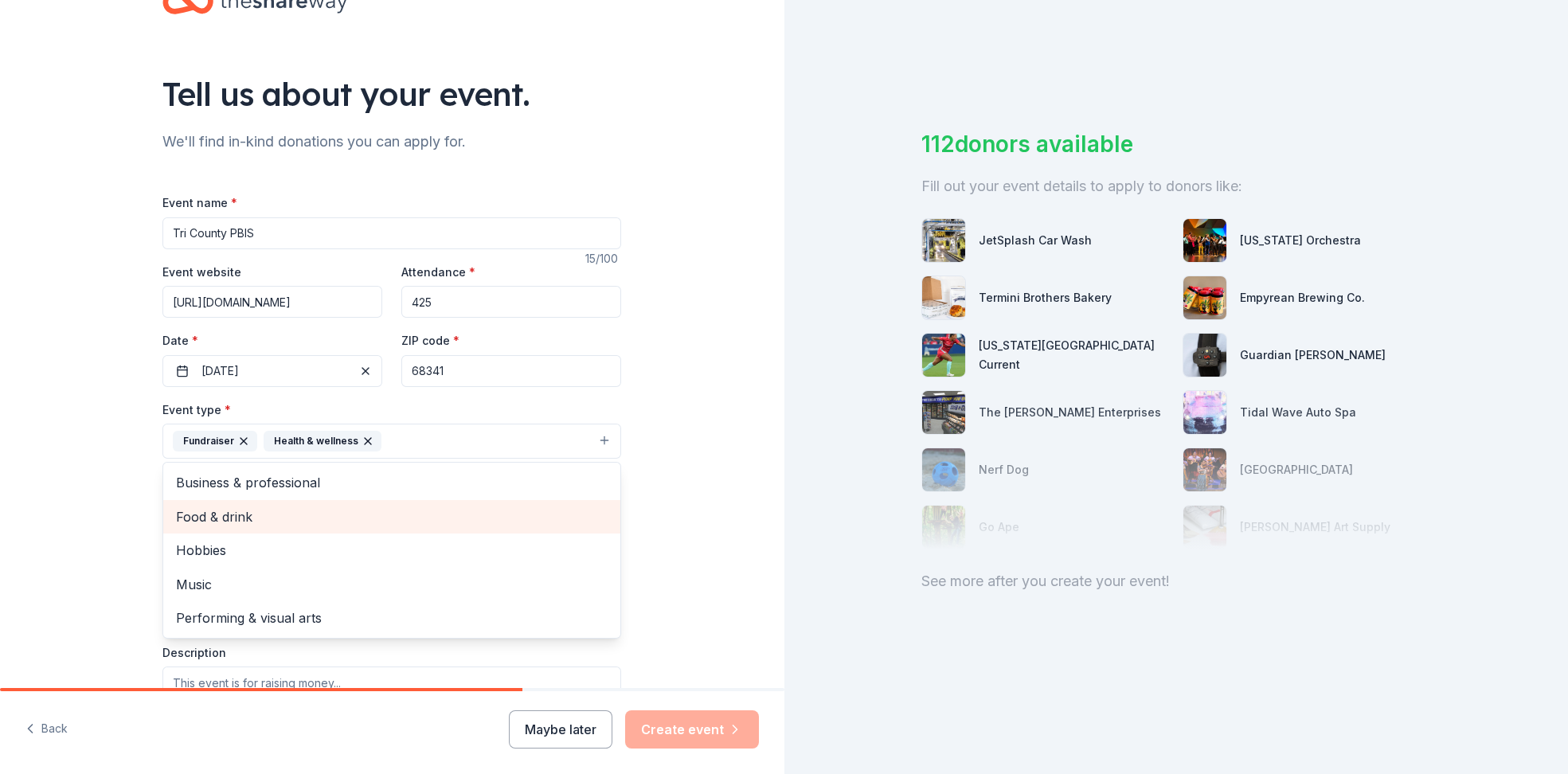
scroll to position [0, 0]
click at [76, 529] on div "Tell us about your event. We'll find in-kind donations you can apply for. Event…" at bounding box center [392, 476] width 784 height 1063
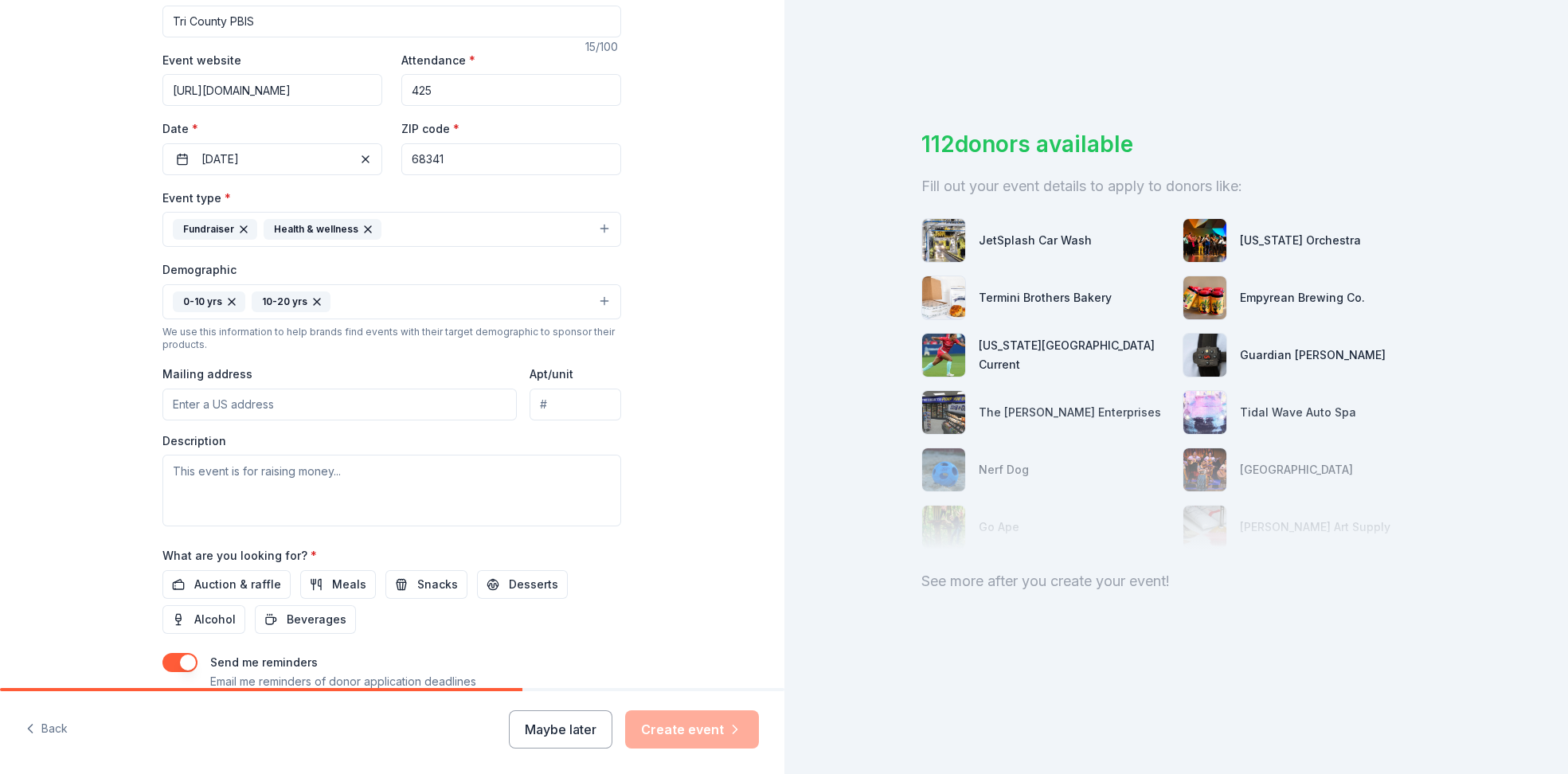
scroll to position [305, 0]
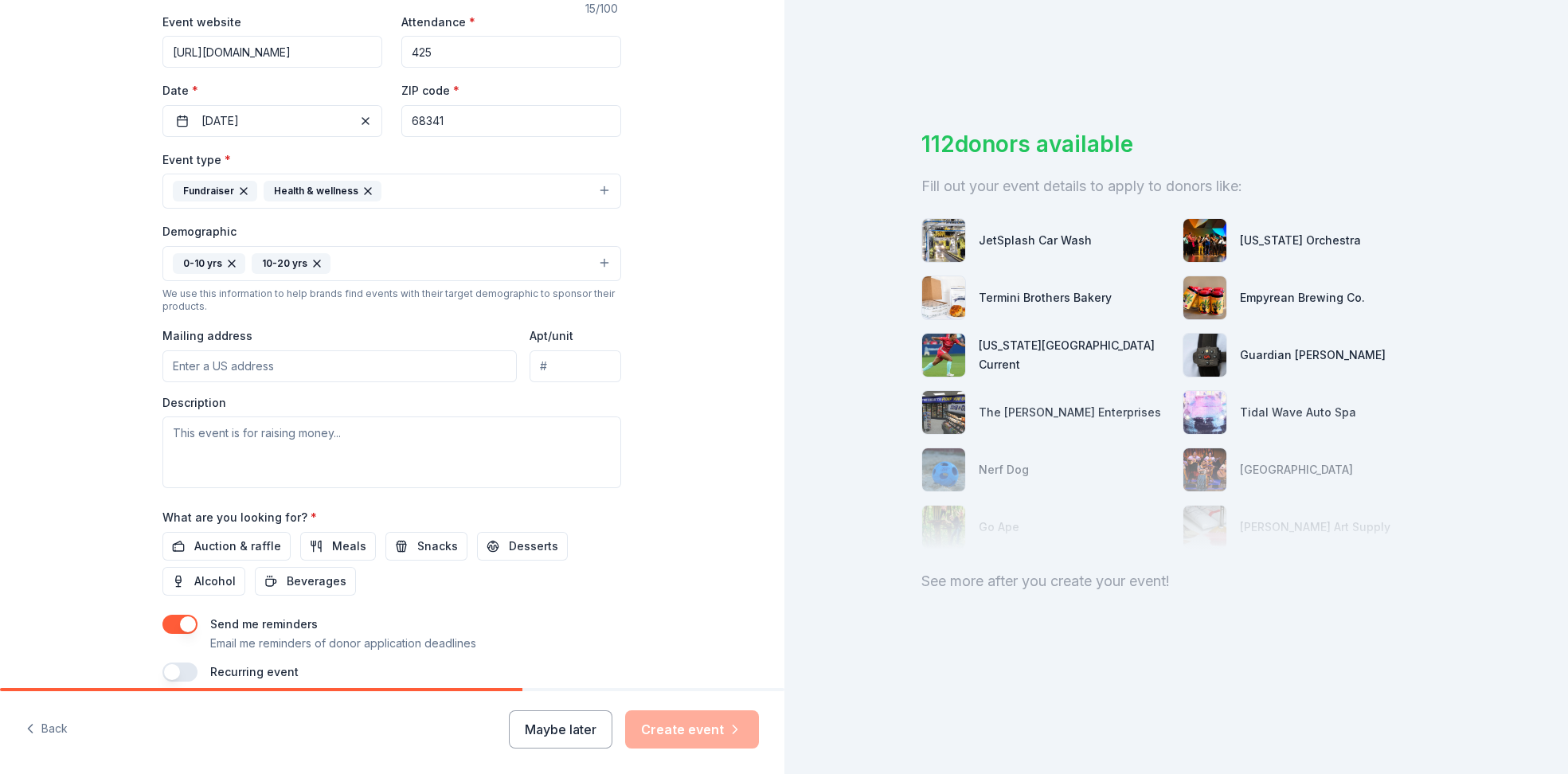
click at [274, 364] on input "Mailing address" at bounding box center [339, 366] width 355 height 32
click at [223, 351] on input "Mailing address" at bounding box center [339, 366] width 355 height 32
paste input "72520 Highway 103 DeWitt, NE 68341"
type input "72520 Nebraska 103, De Witt, NE, 68341"
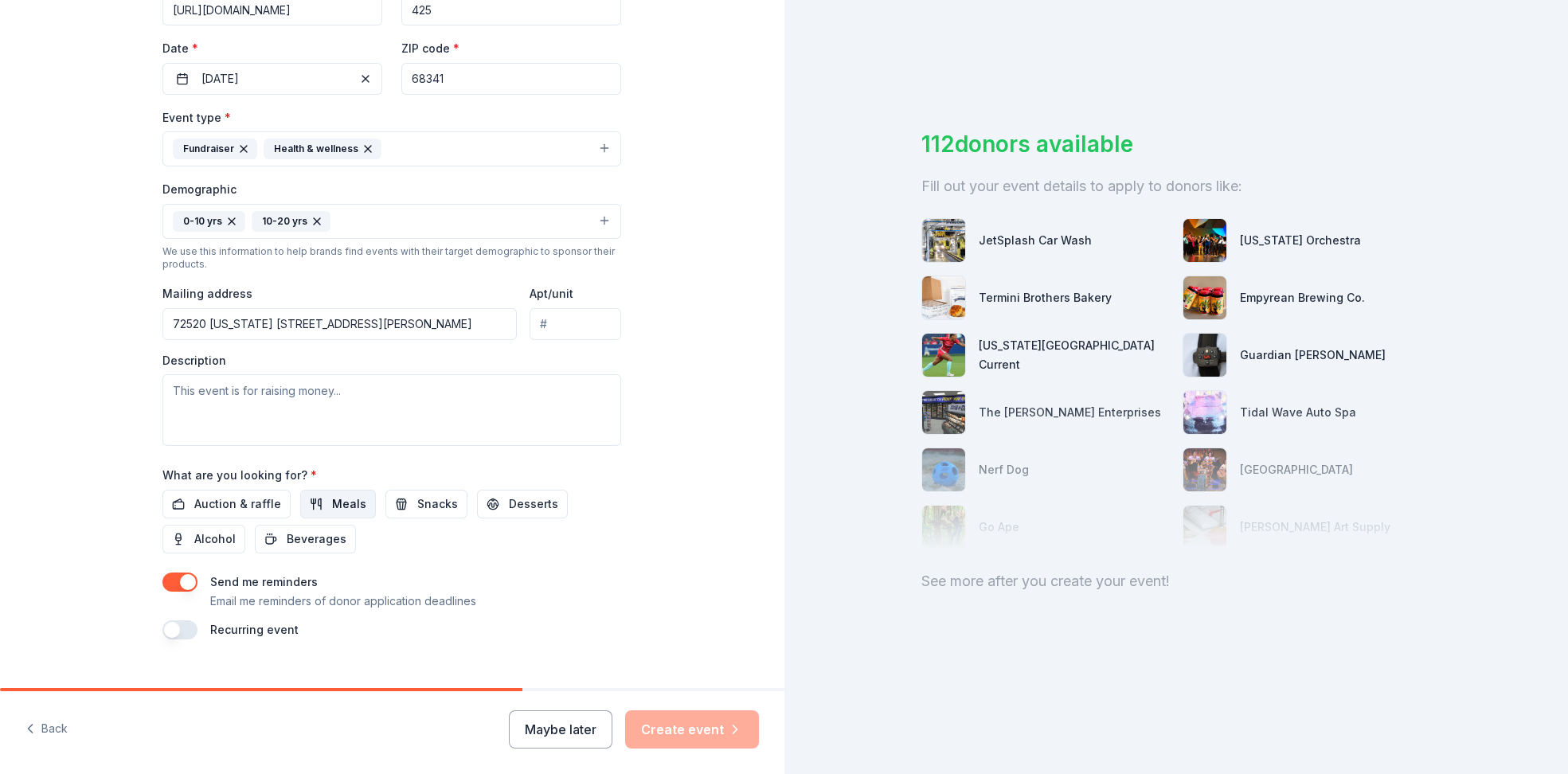
scroll to position [350, 0]
click at [354, 494] on span "Meals" at bounding box center [349, 500] width 35 height 19
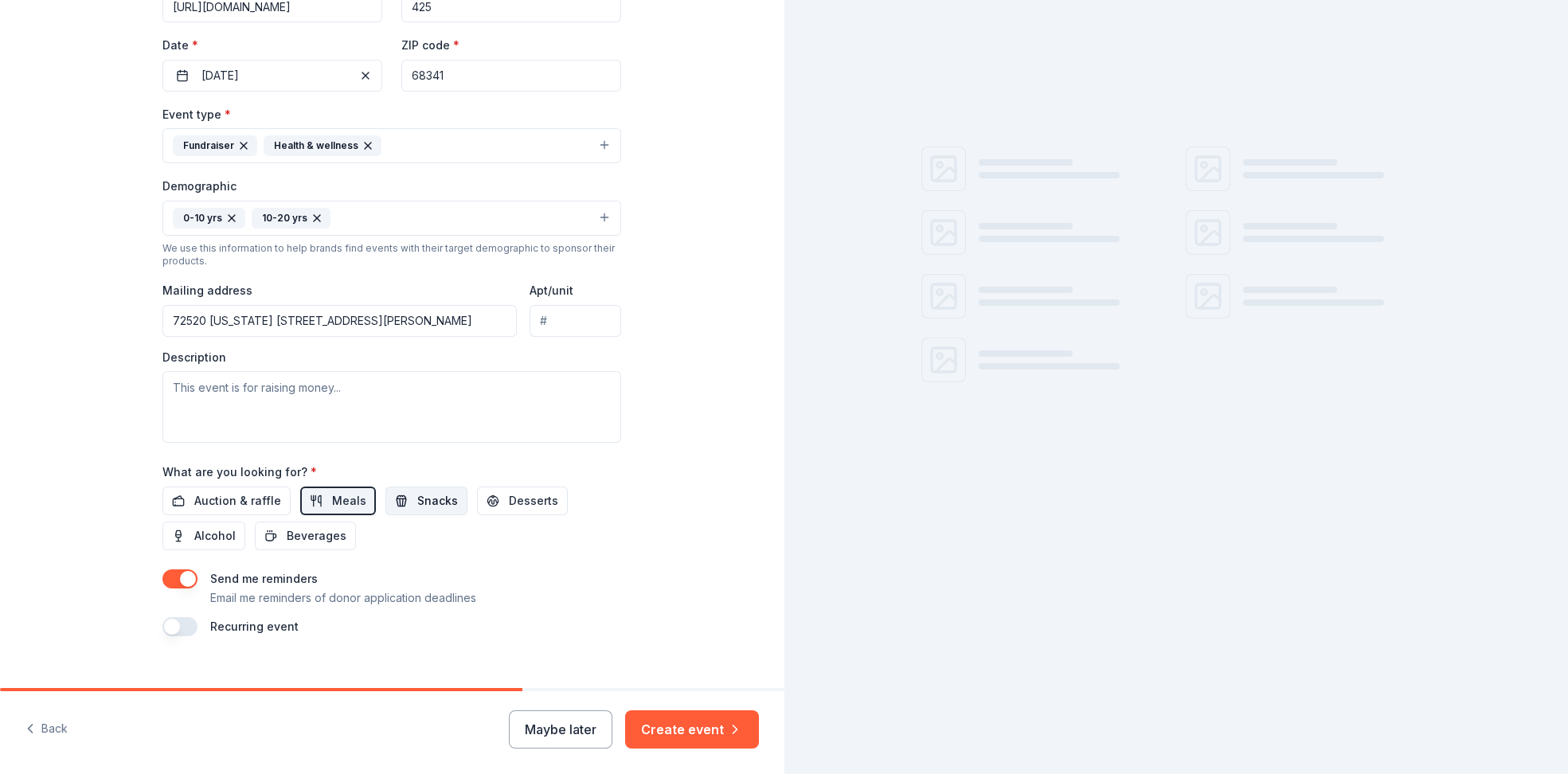
click at [417, 502] on span "Snacks" at bounding box center [437, 500] width 41 height 19
click at [509, 499] on span "Desserts" at bounding box center [533, 500] width 49 height 19
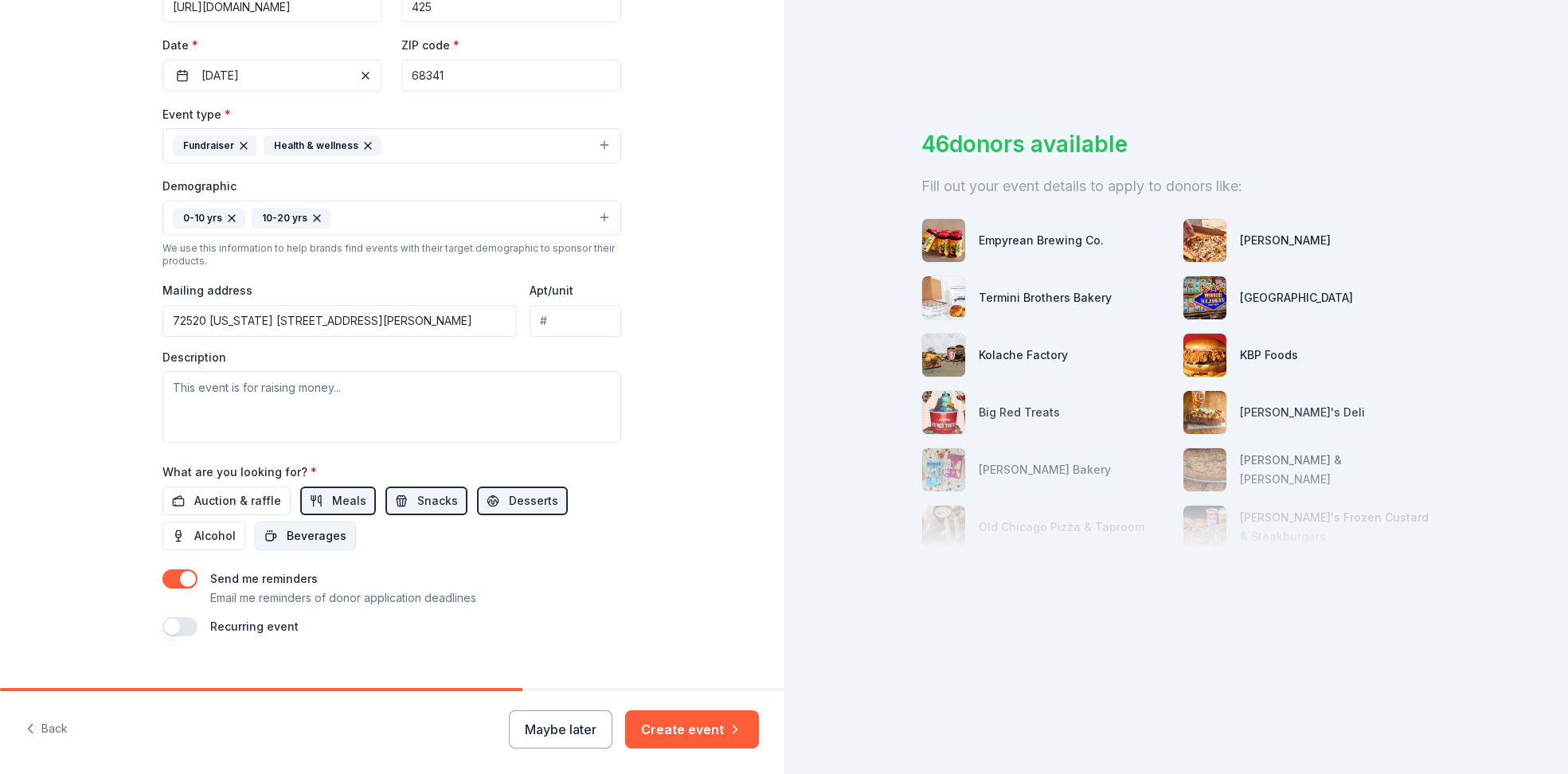
click at [283, 532] on button "Beverages" at bounding box center [305, 535] width 101 height 28
click at [206, 500] on span "Auction & raffle" at bounding box center [237, 500] width 87 height 19
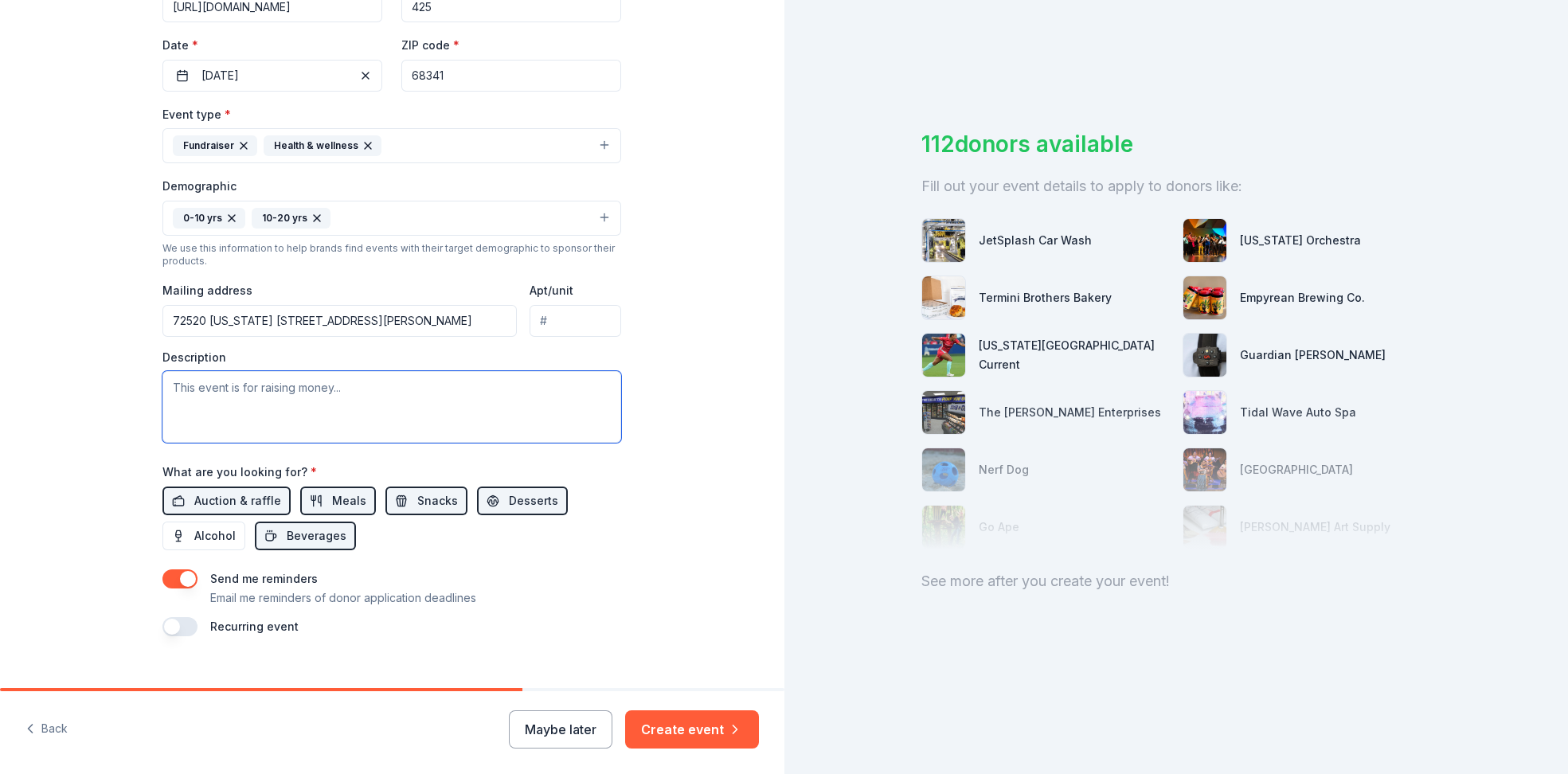
click at [211, 396] on textarea at bounding box center [391, 406] width 458 height 72
click at [268, 387] on textarea at bounding box center [391, 406] width 458 height 72
paste textarea "Hello, my name is Bodie Moeller and I am a teacher at Tri County Public Schools…"
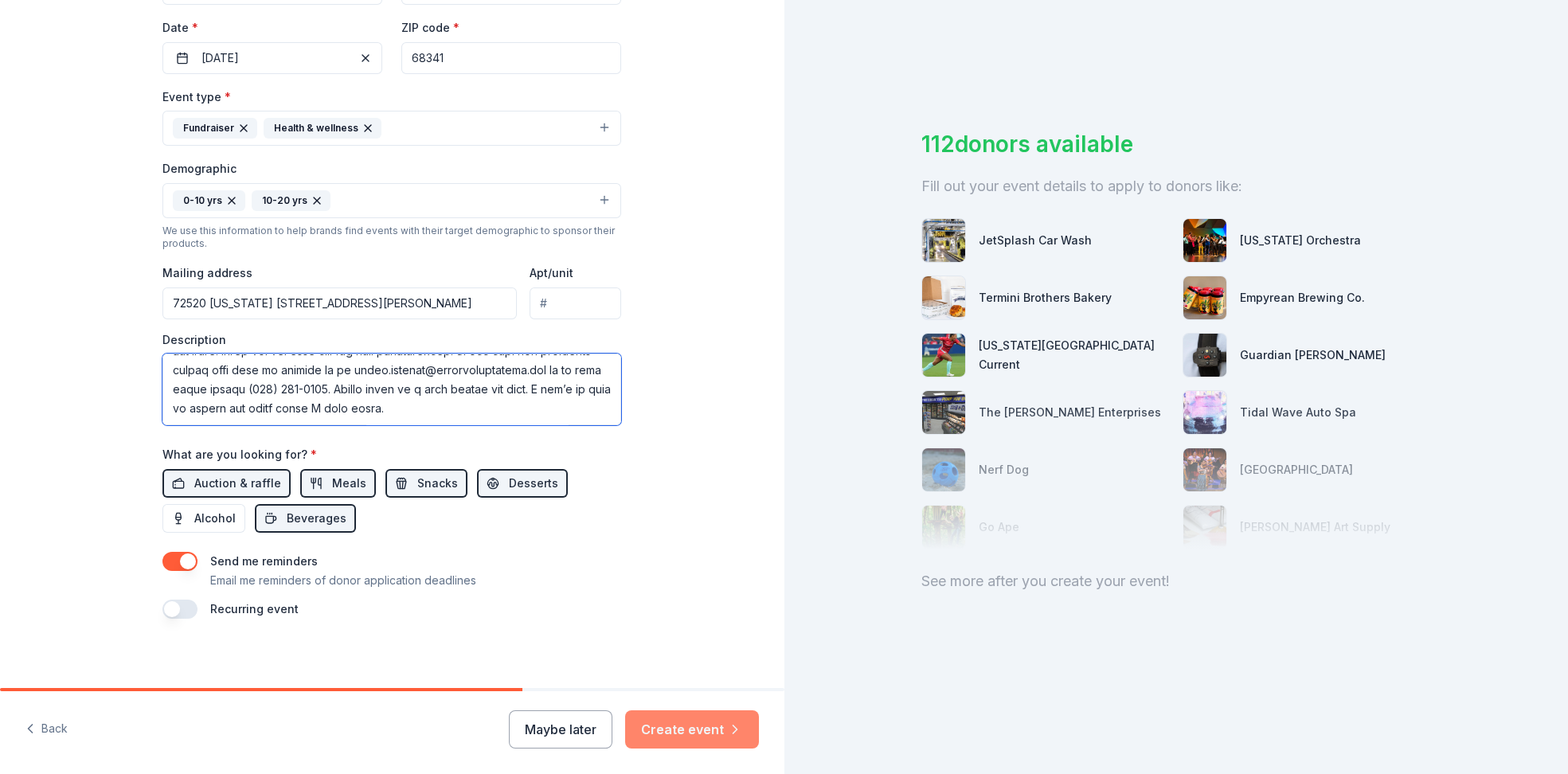
scroll to position [373, 0]
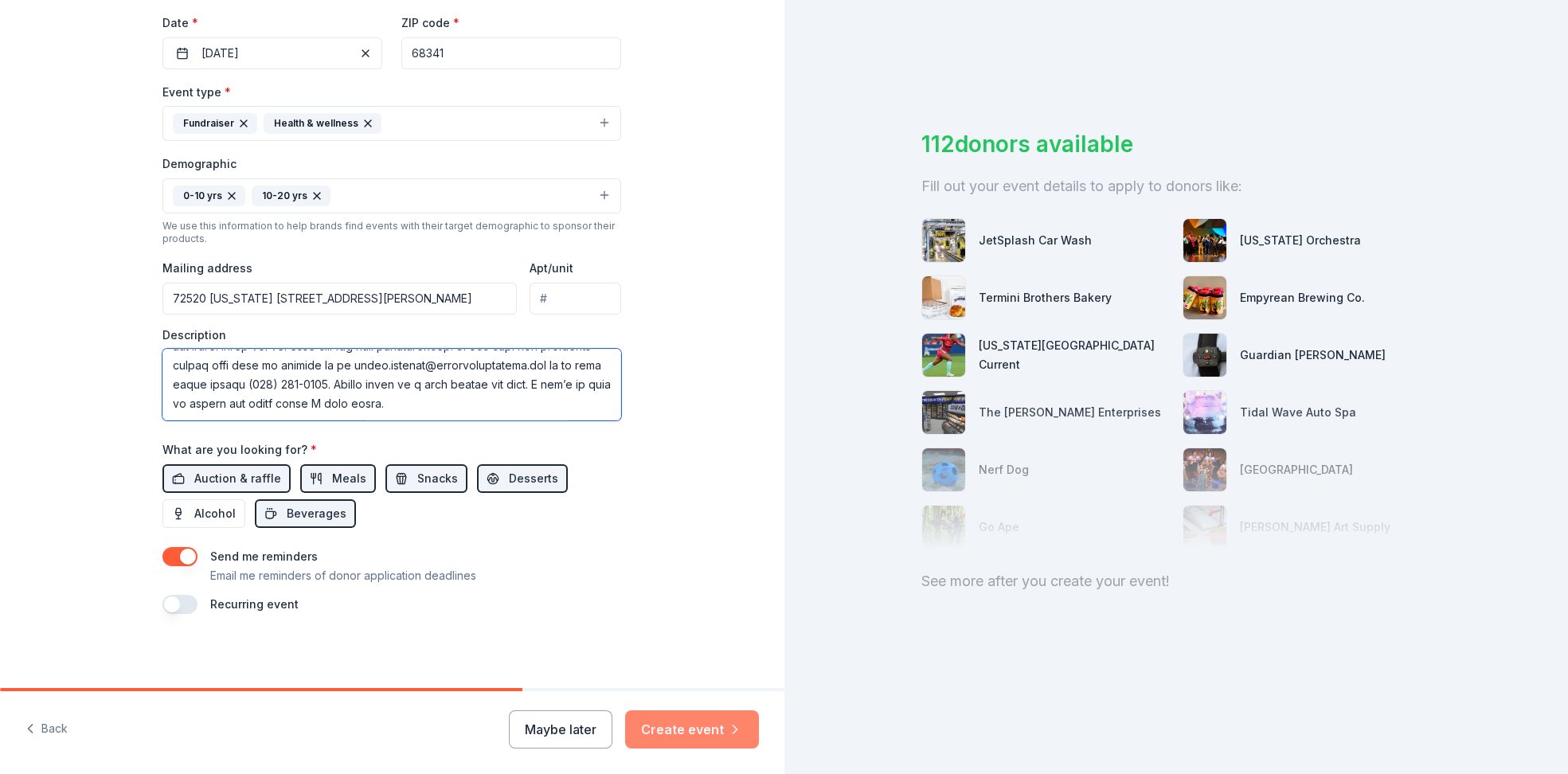
type textarea "Hello, my name is Bodie Moeller and I am a teacher at Tri County Public Schools…"
click at [728, 739] on button "Create event" at bounding box center [691, 729] width 134 height 38
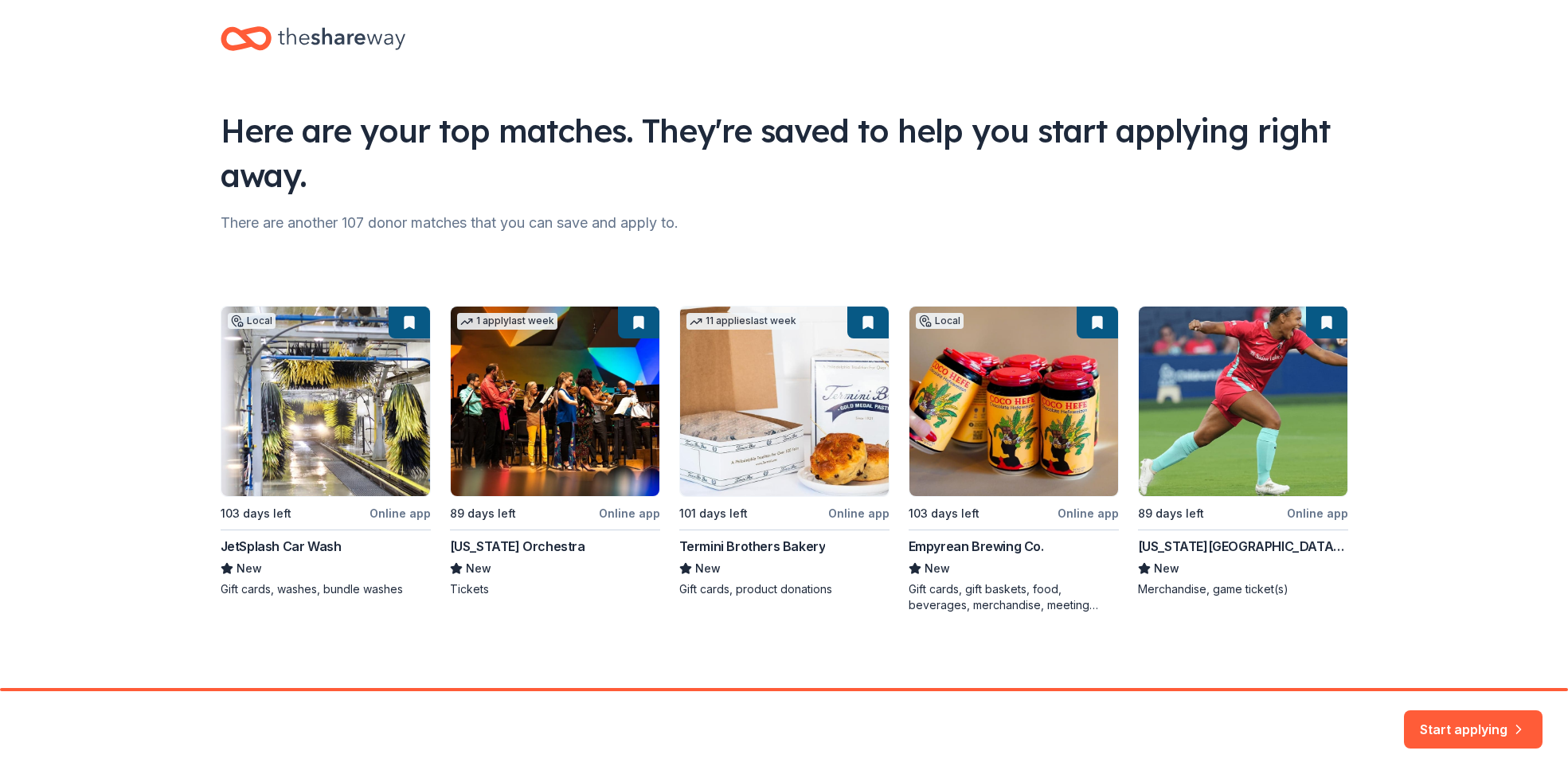
scroll to position [18, 0]
click at [1527, 731] on button "Start applying" at bounding box center [1473, 720] width 139 height 38
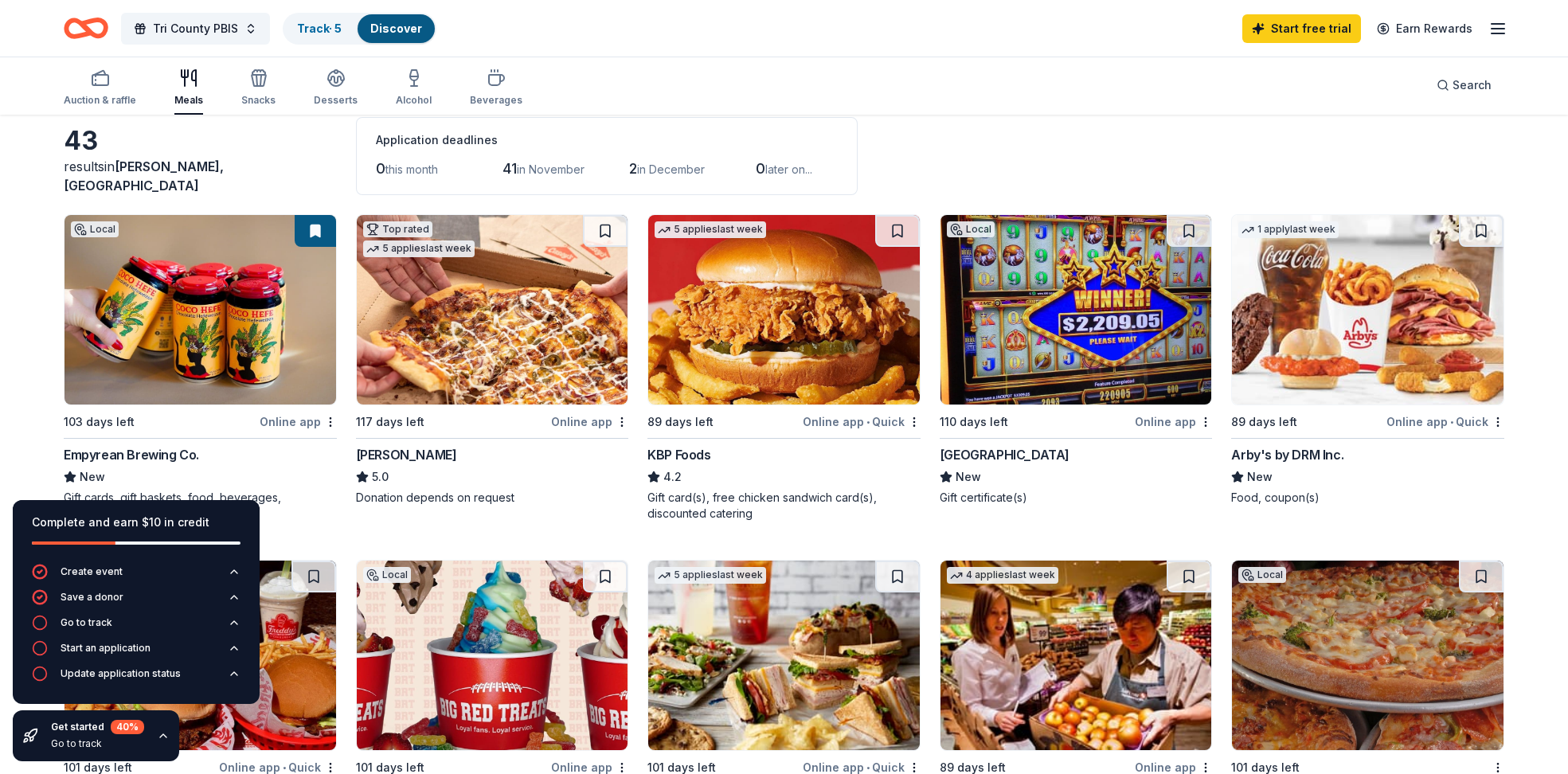
scroll to position [79, 0]
click at [501, 307] on img at bounding box center [492, 309] width 272 height 190
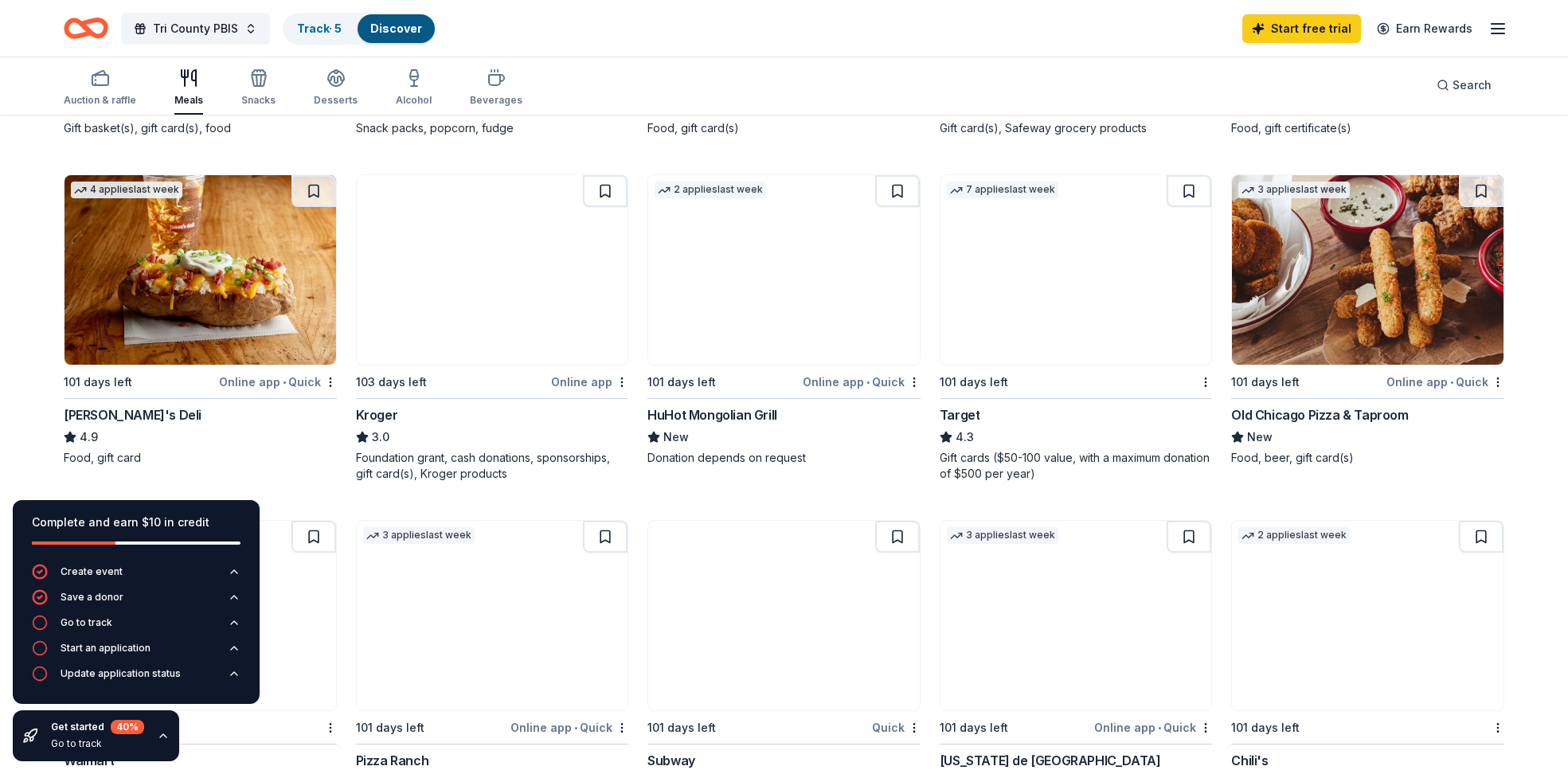
scroll to position [783, 0]
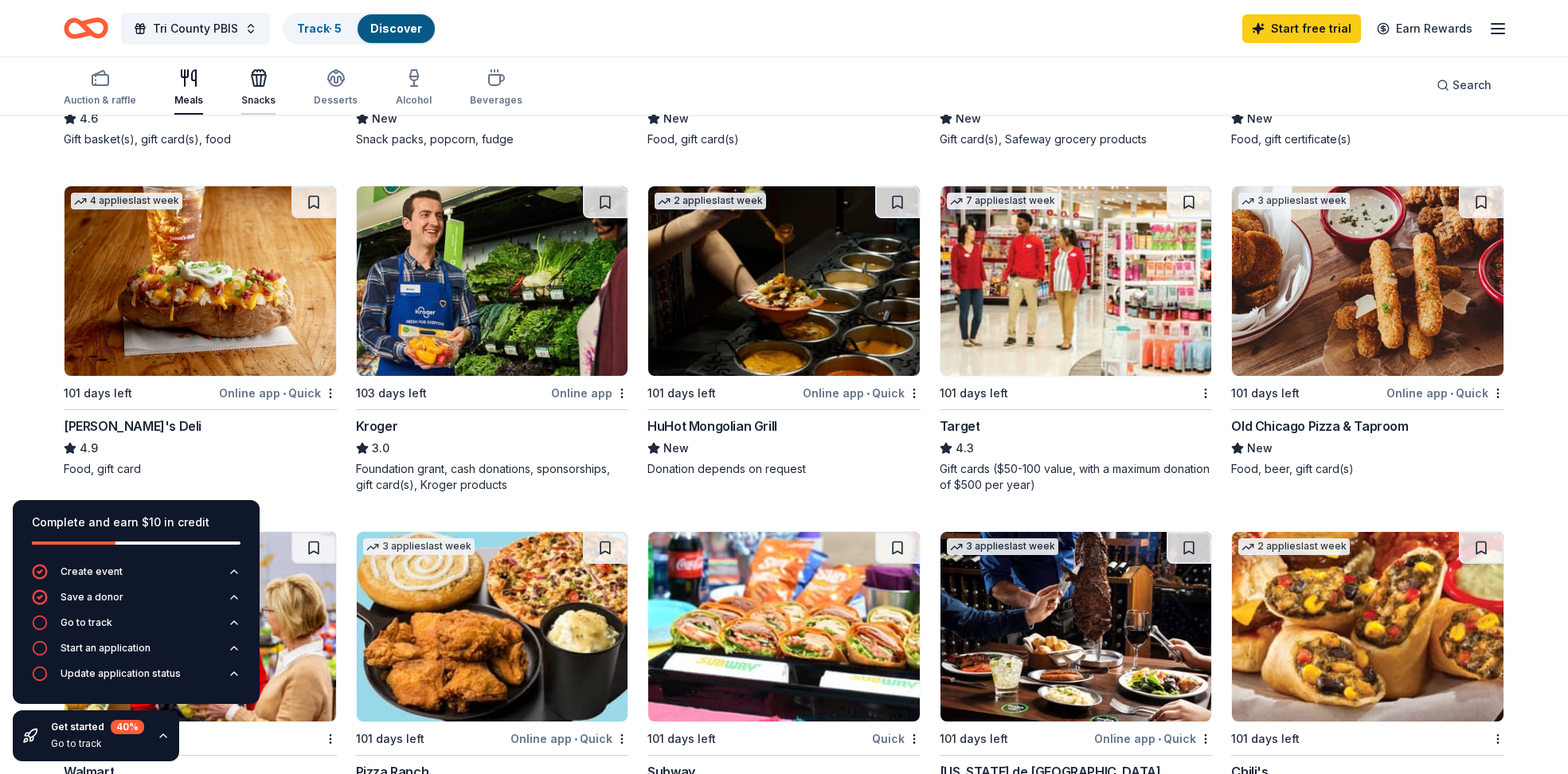
click at [258, 88] on div "Snacks" at bounding box center [259, 87] width 35 height 38
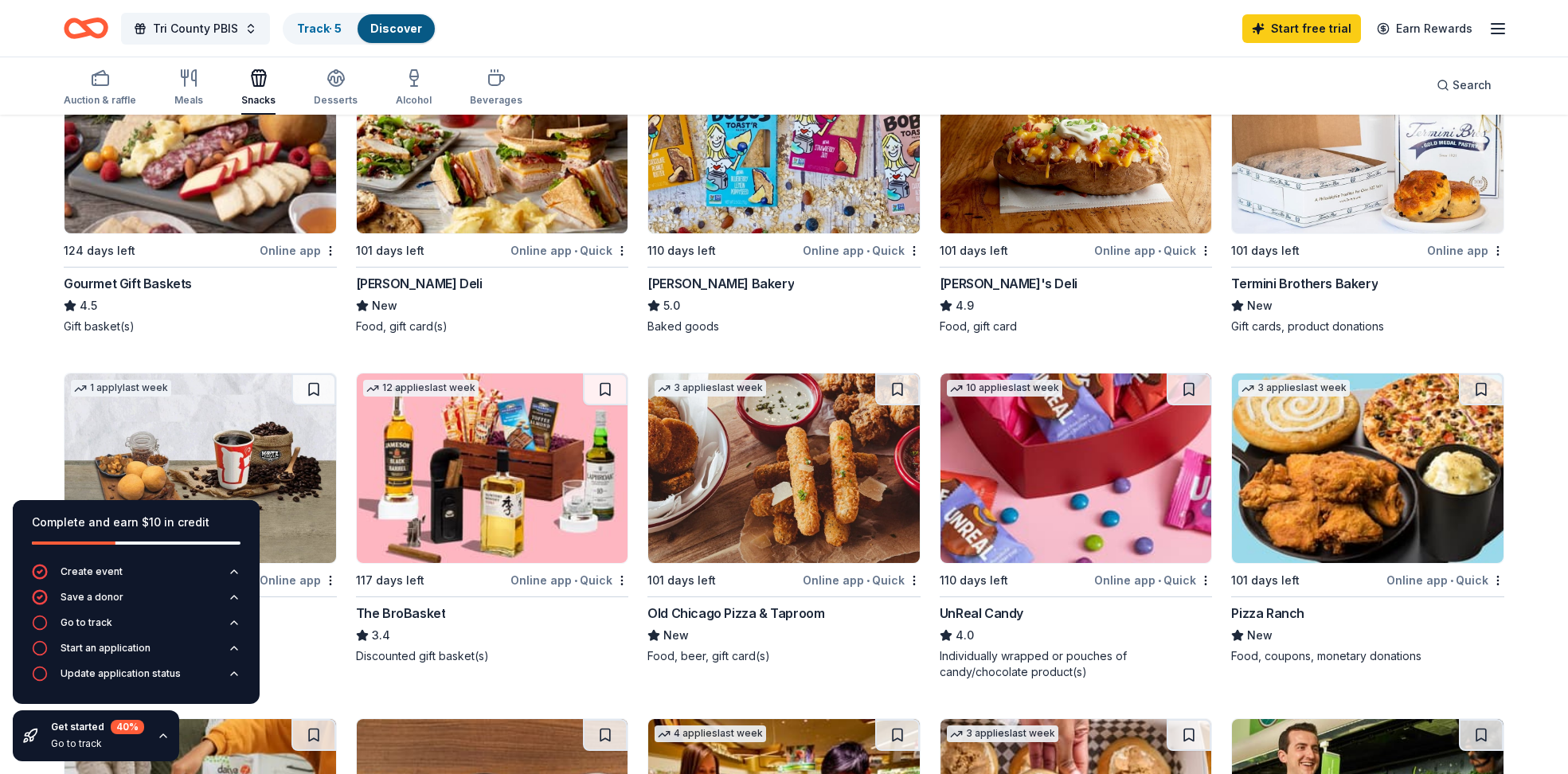
scroll to position [579, 0]
click at [83, 94] on div "Auction & raffle" at bounding box center [100, 100] width 72 height 13
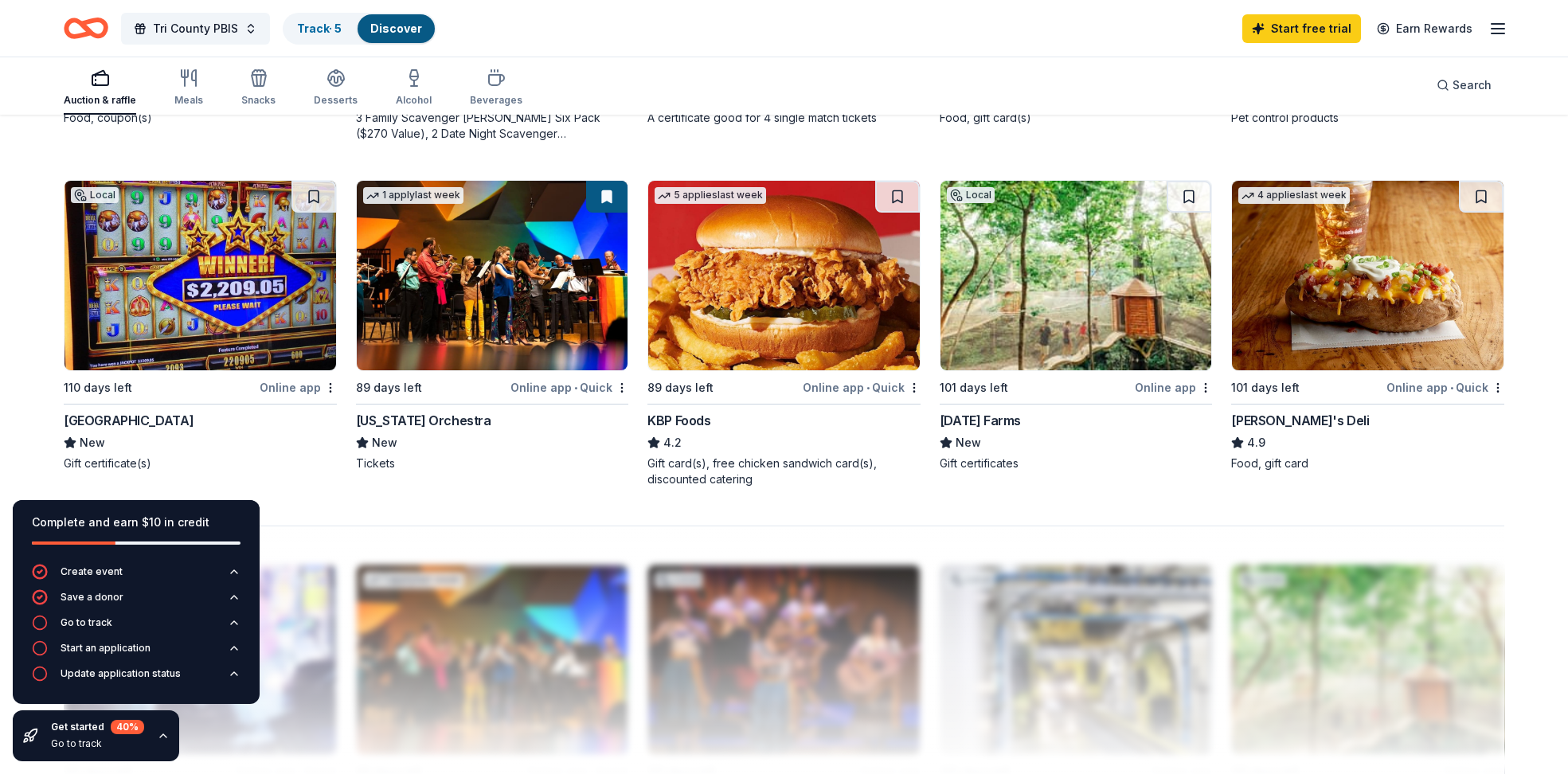
scroll to position [994, 0]
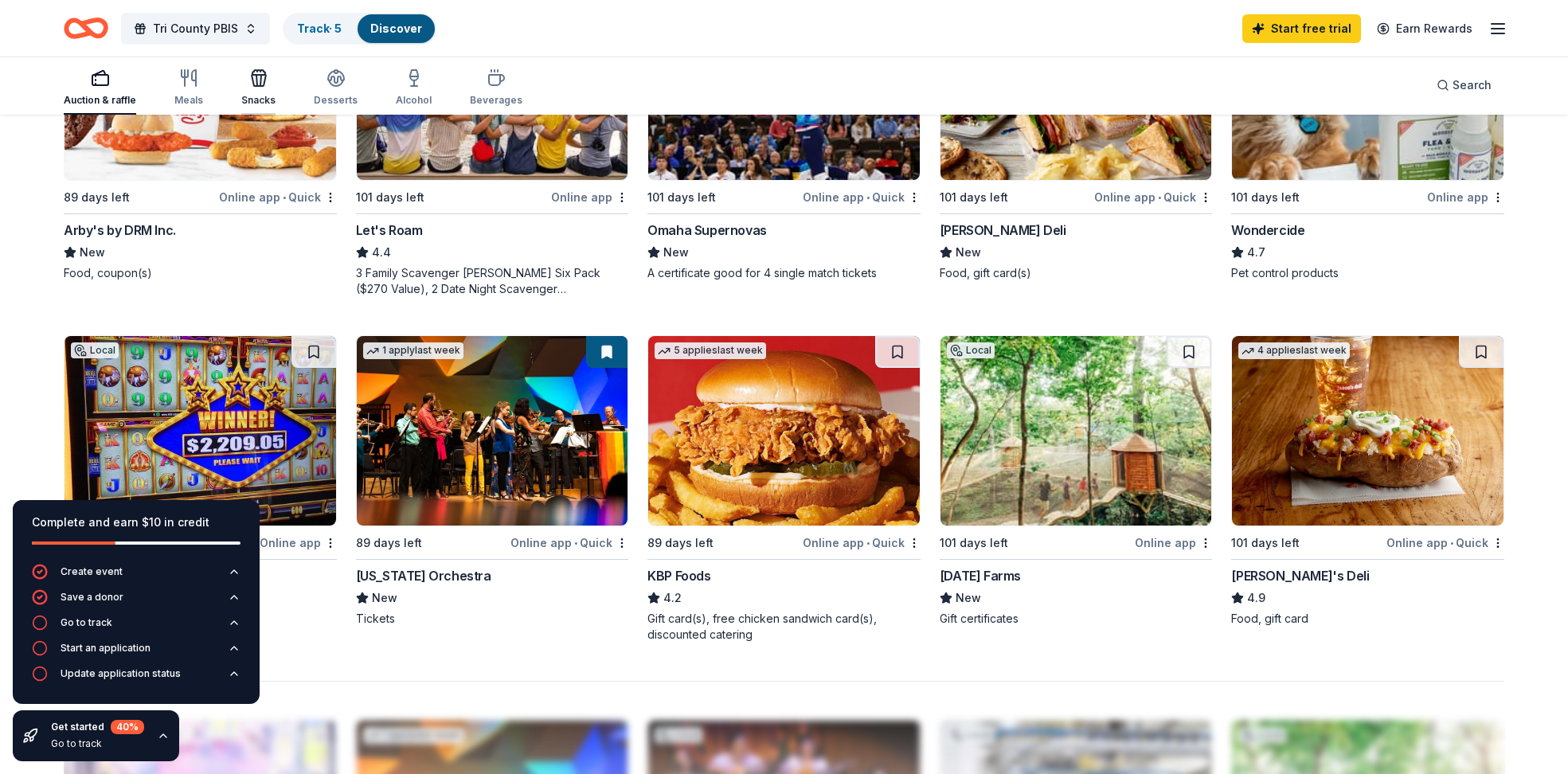
click at [253, 91] on div "Snacks" at bounding box center [259, 87] width 35 height 38
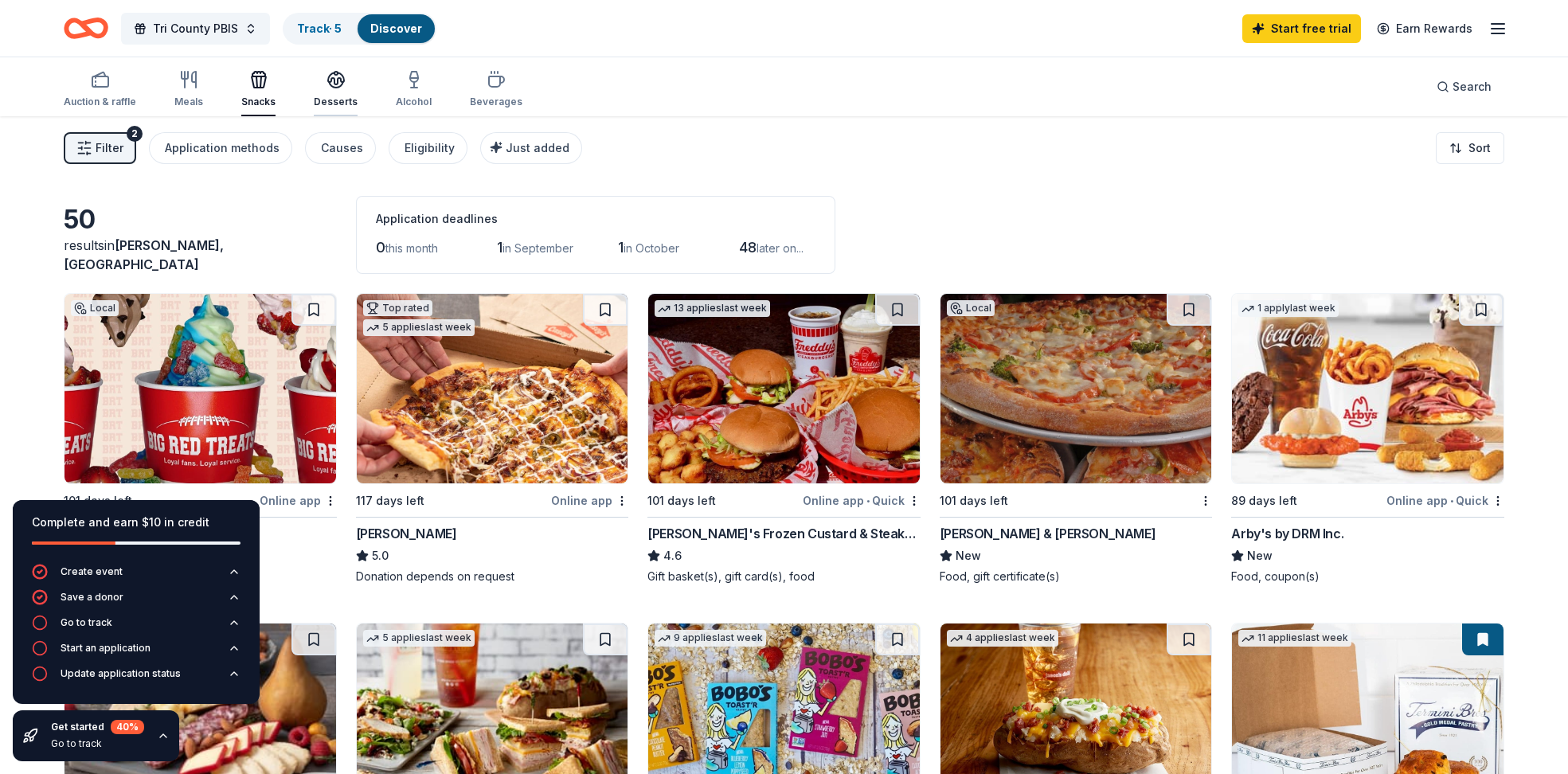
click at [331, 91] on div "Desserts" at bounding box center [335, 89] width 44 height 38
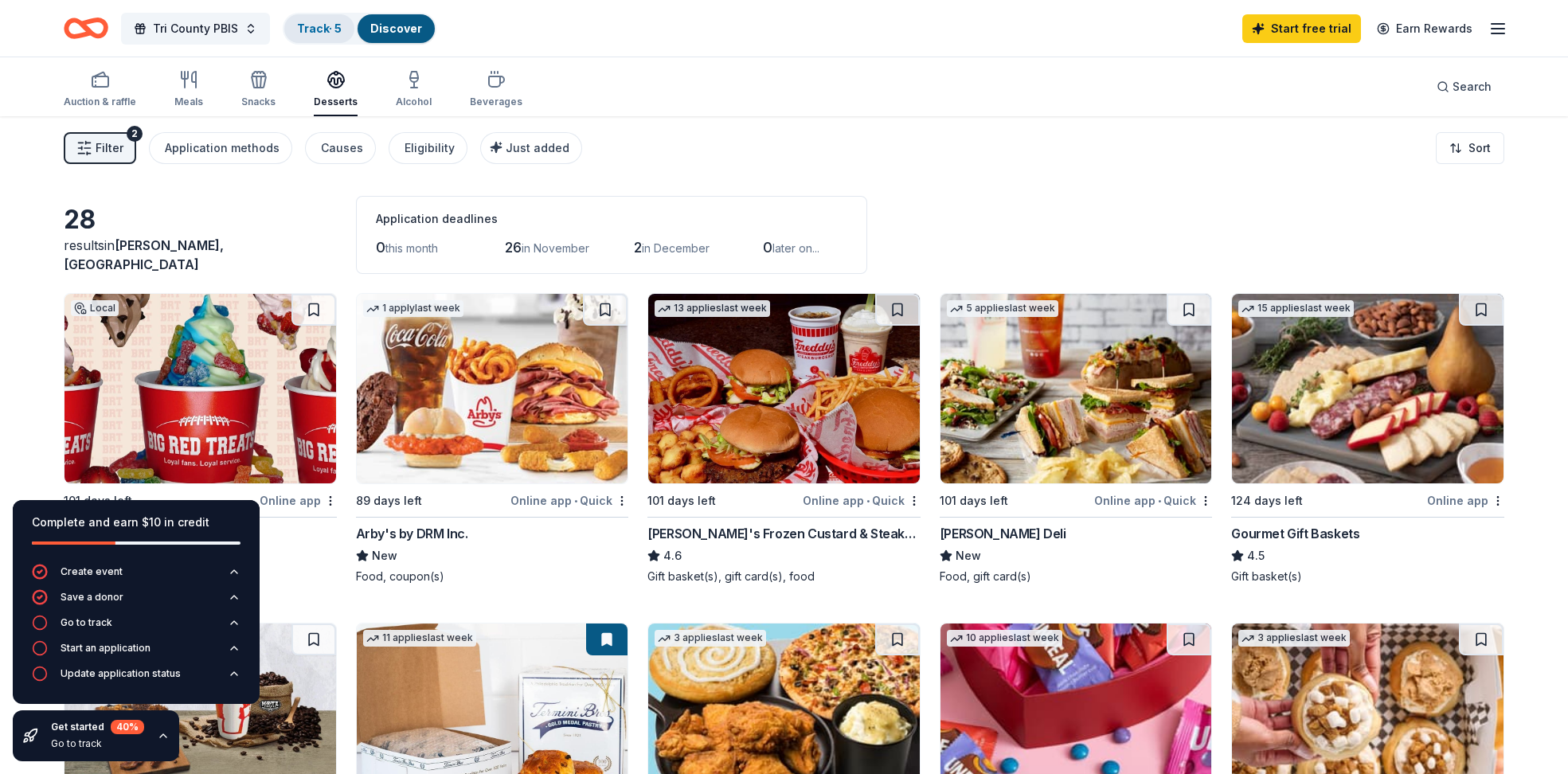
click at [324, 25] on link "Track · 5" at bounding box center [319, 28] width 45 height 14
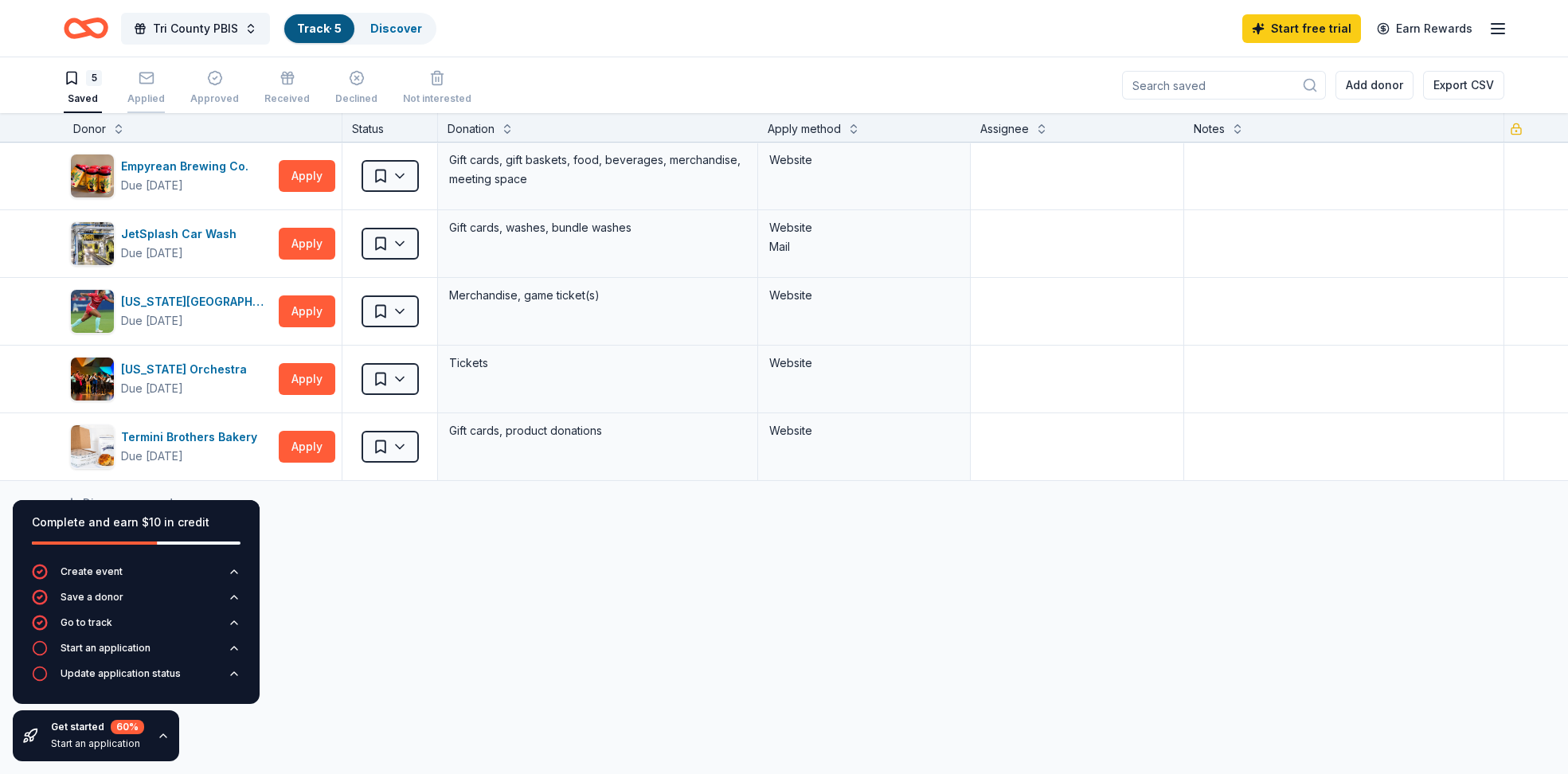
click at [137, 93] on div "Applied" at bounding box center [146, 98] width 37 height 13
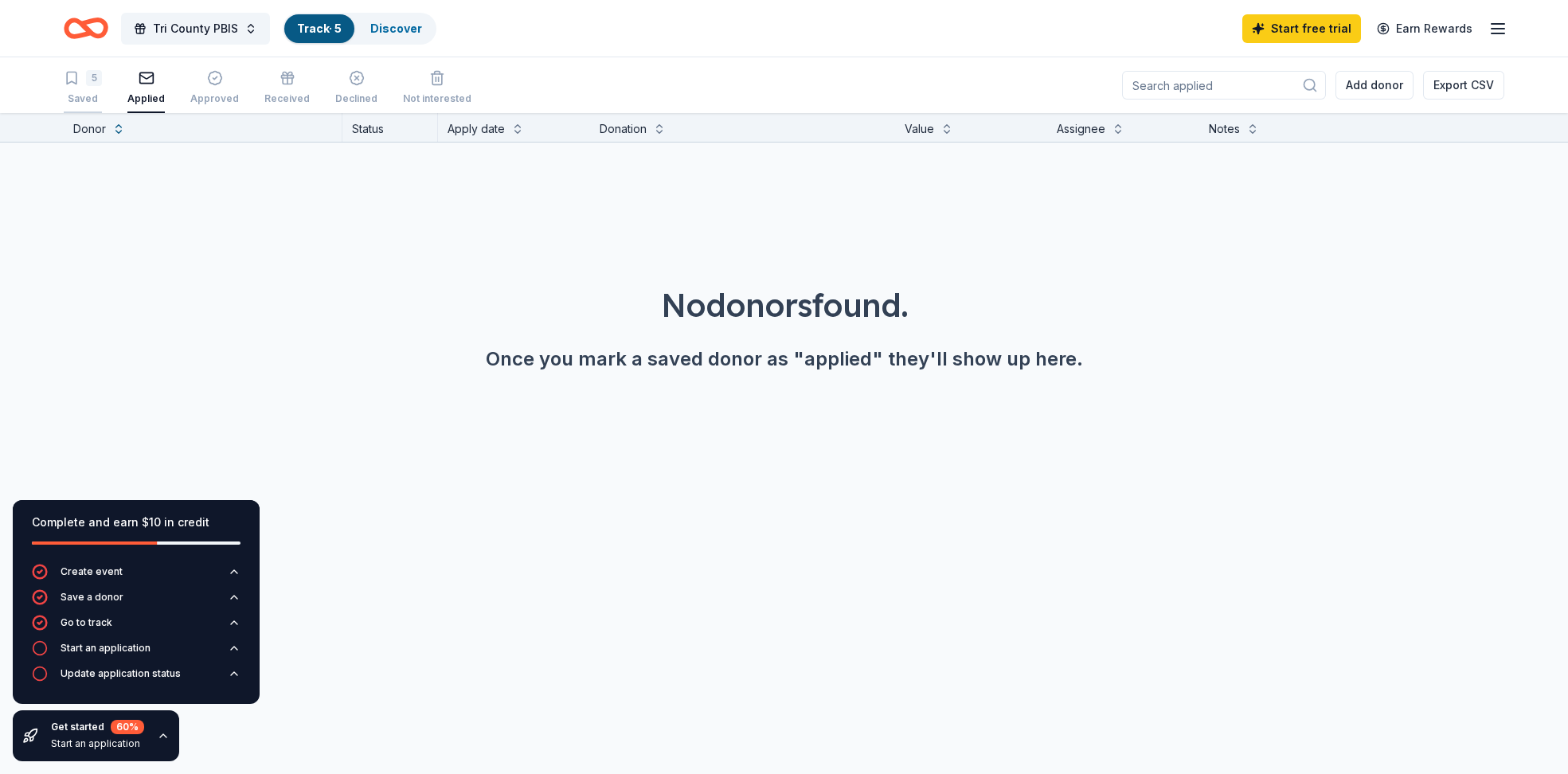
click at [98, 98] on div "Saved" at bounding box center [83, 98] width 38 height 13
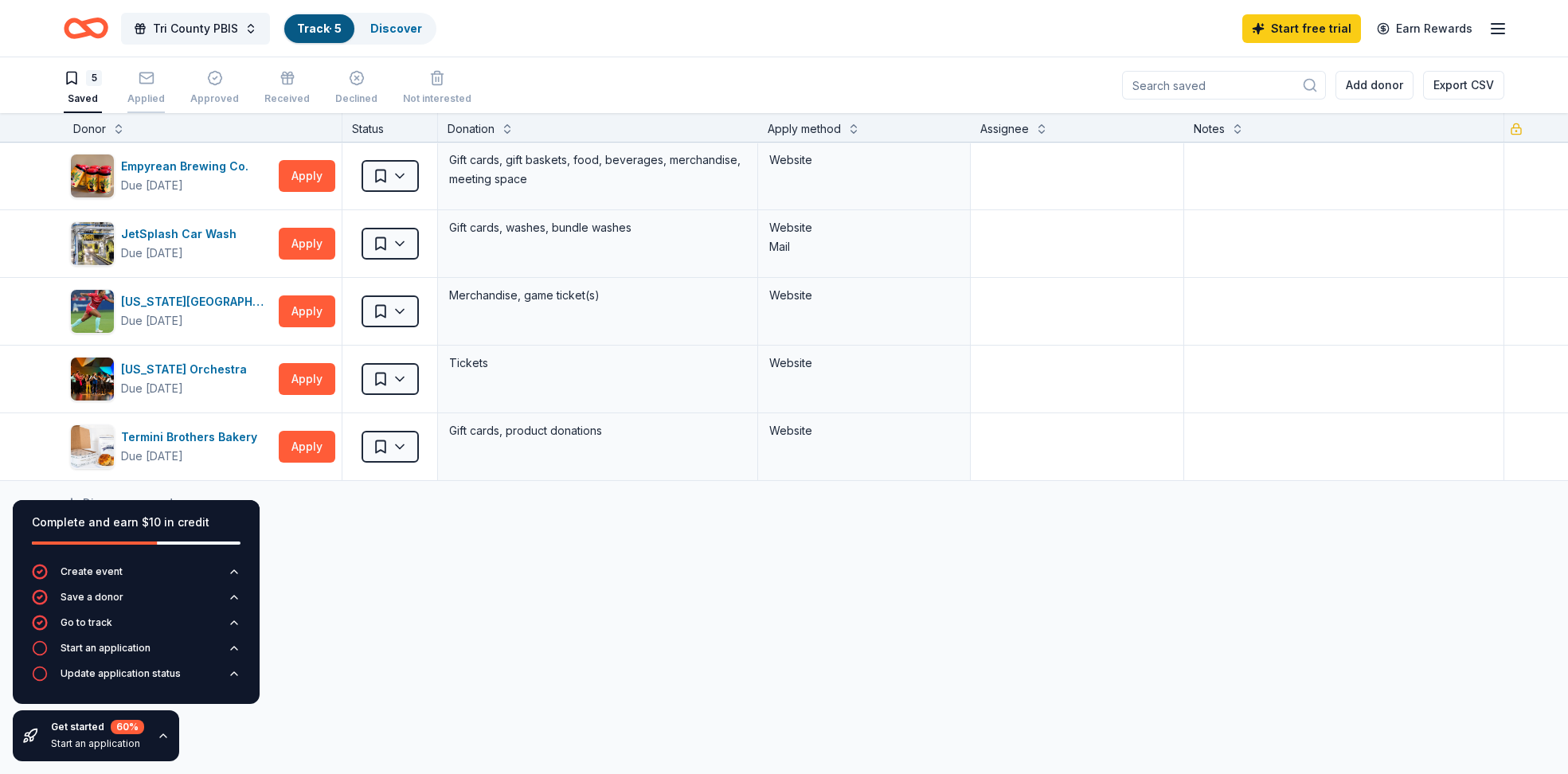
click at [136, 91] on div "Applied" at bounding box center [146, 87] width 37 height 35
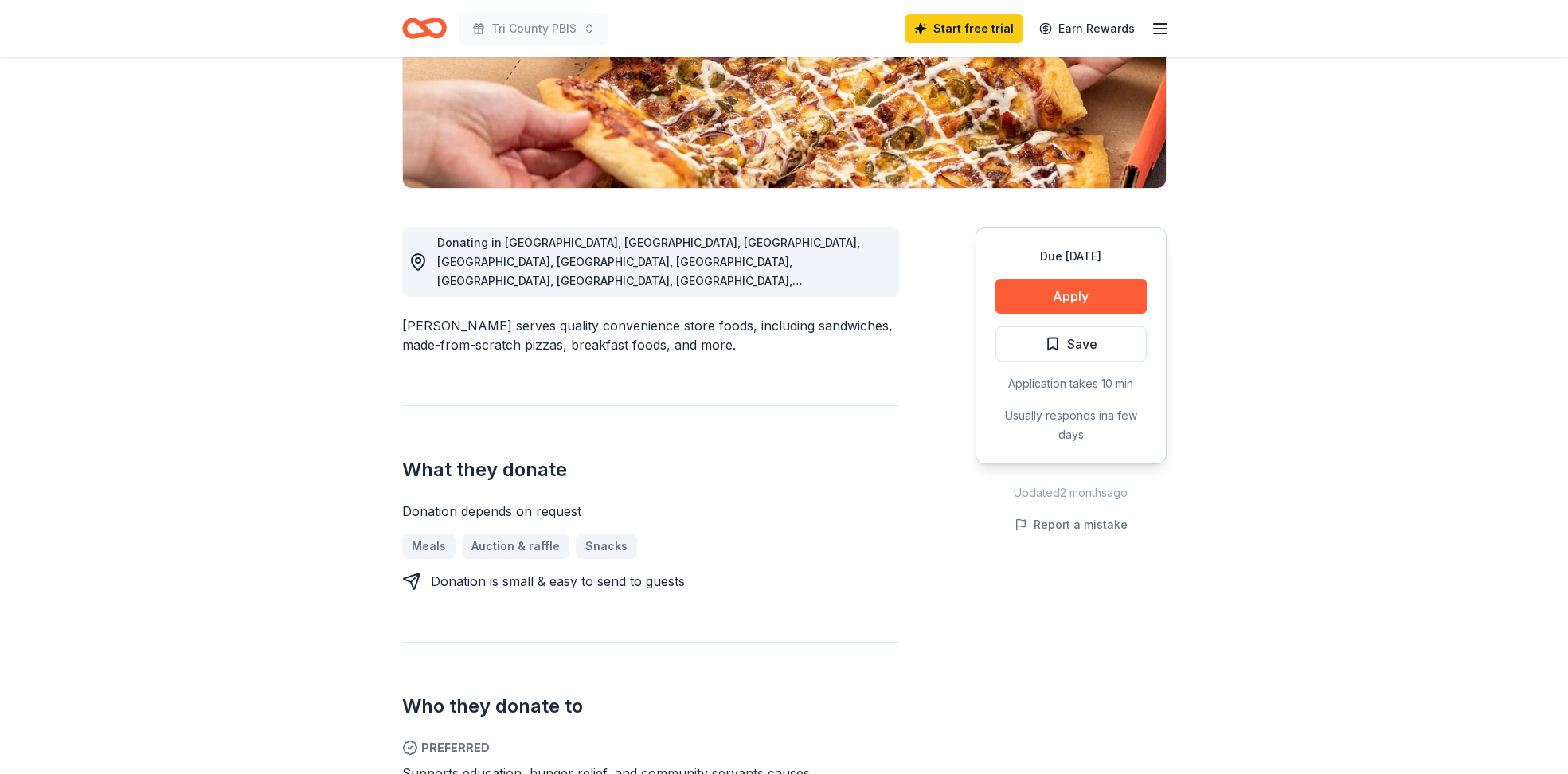
scroll to position [229, 0]
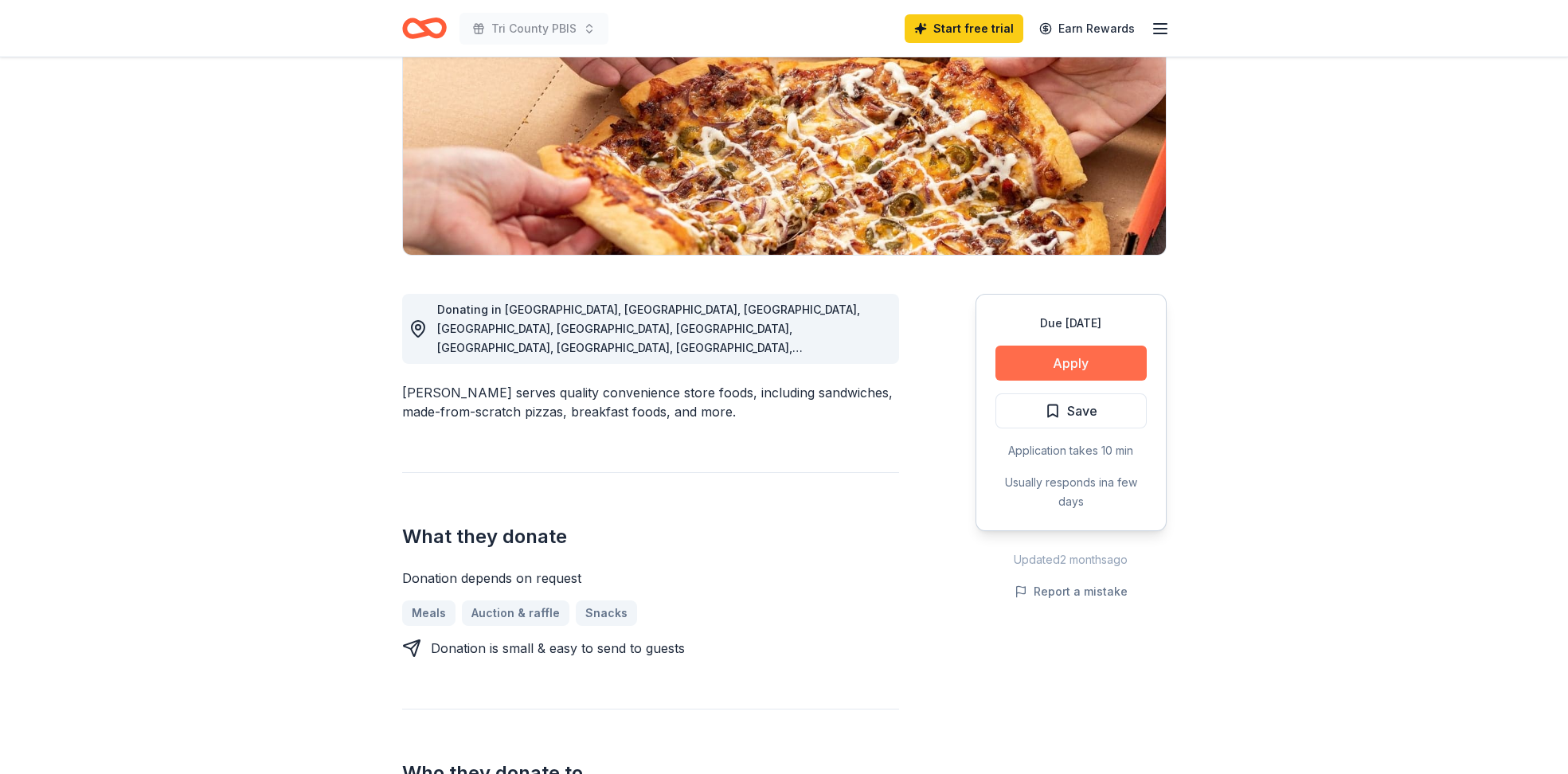
click at [1103, 357] on button "Apply" at bounding box center [1070, 362] width 151 height 35
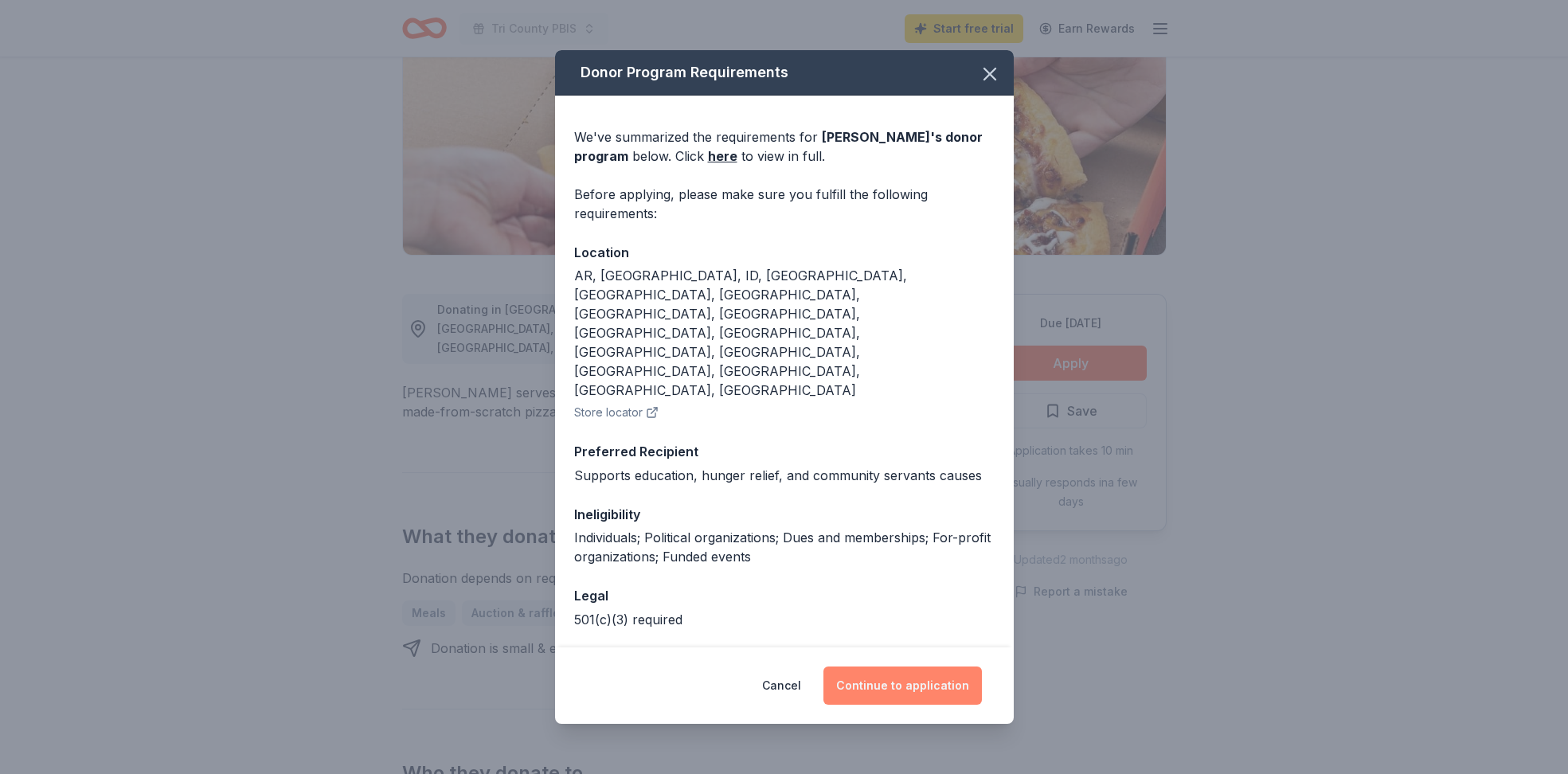
click at [939, 666] on button "Continue to application" at bounding box center [903, 685] width 159 height 38
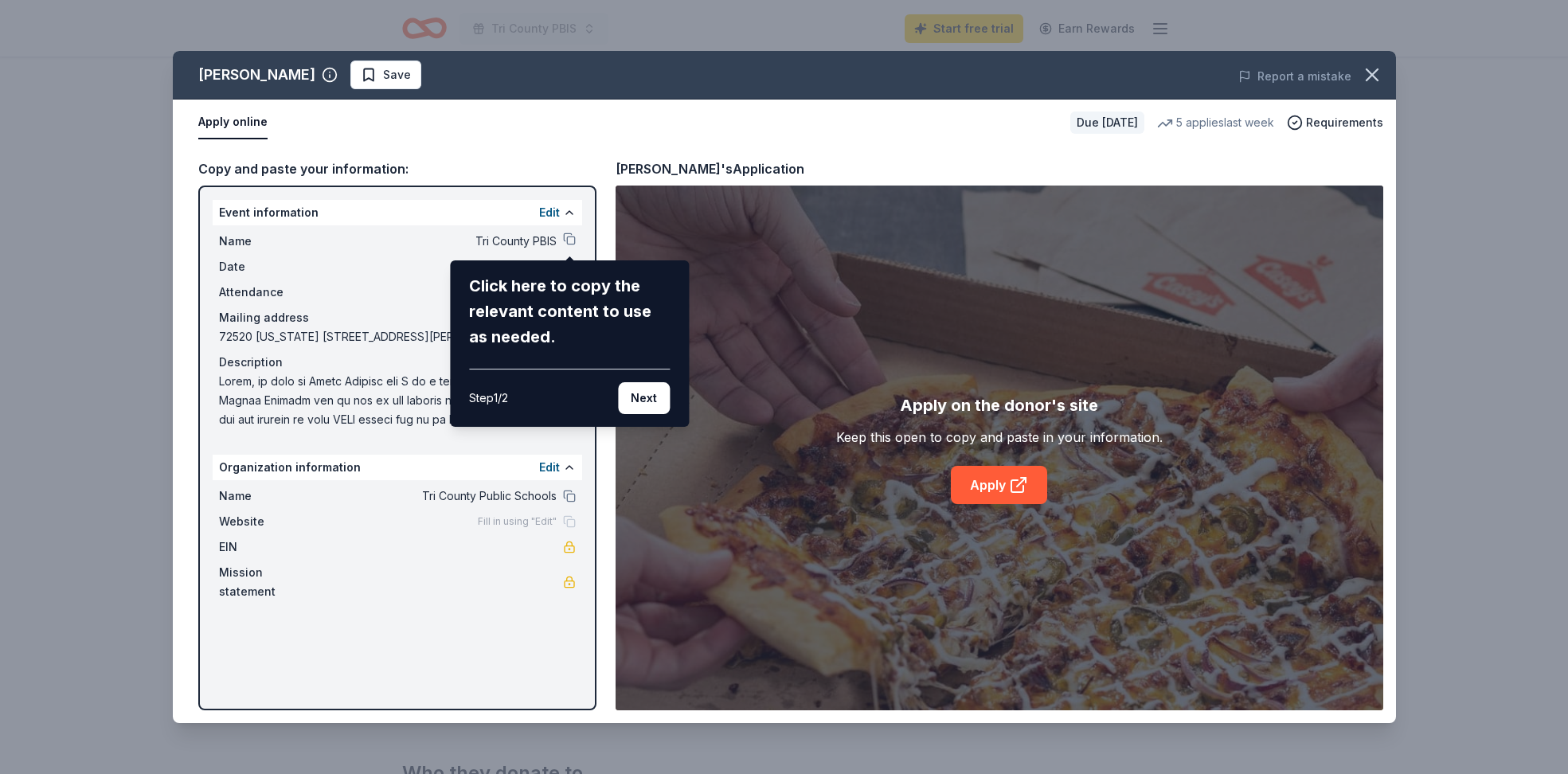
click at [488, 157] on div "[PERSON_NAME] Save Report a mistake Apply online Due [DATE] 5 applies last week…" at bounding box center [784, 387] width 1223 height 672
click at [645, 409] on button "Next" at bounding box center [644, 398] width 52 height 32
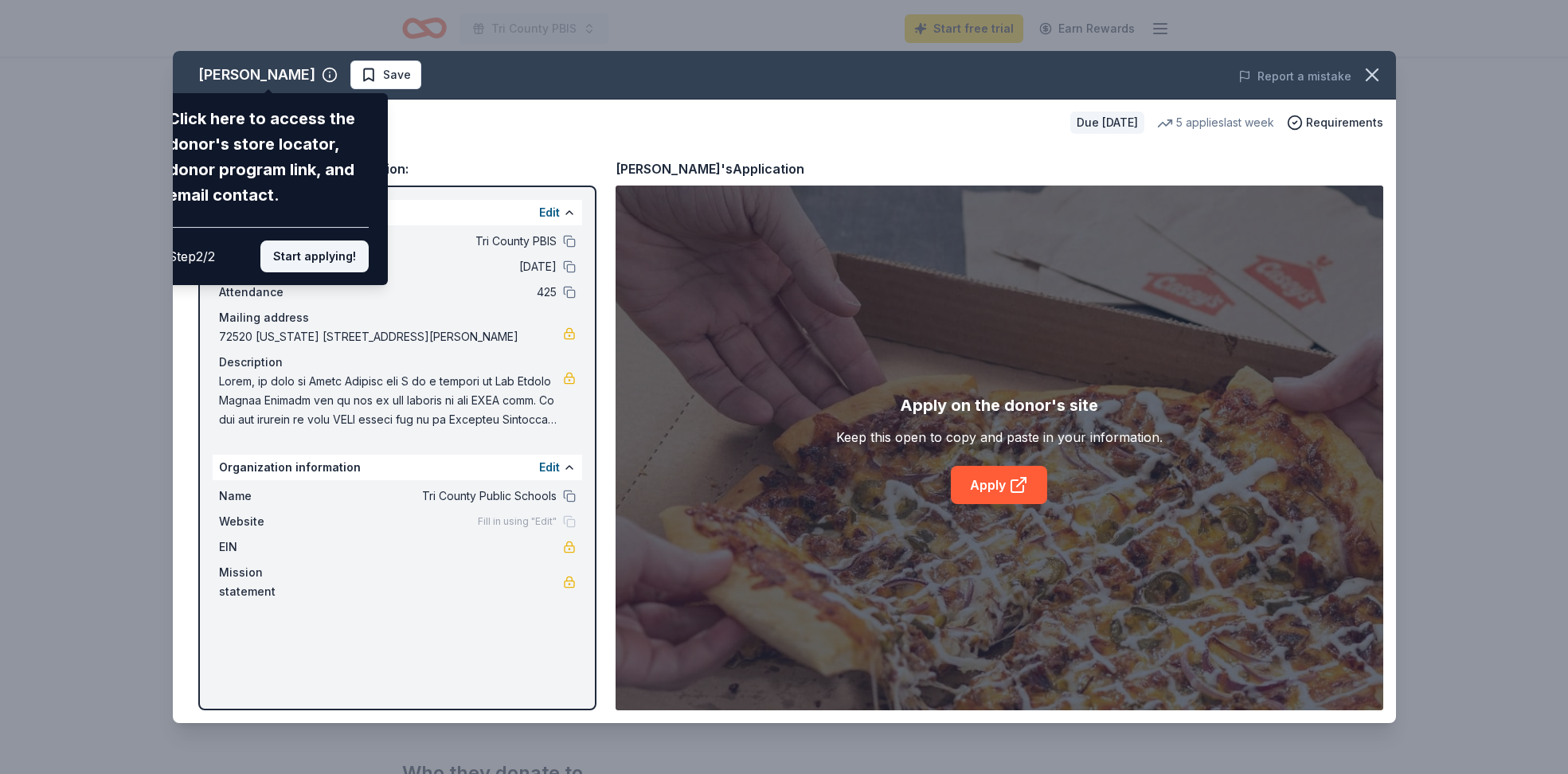
click at [341, 265] on button "Start applying!" at bounding box center [314, 256] width 108 height 32
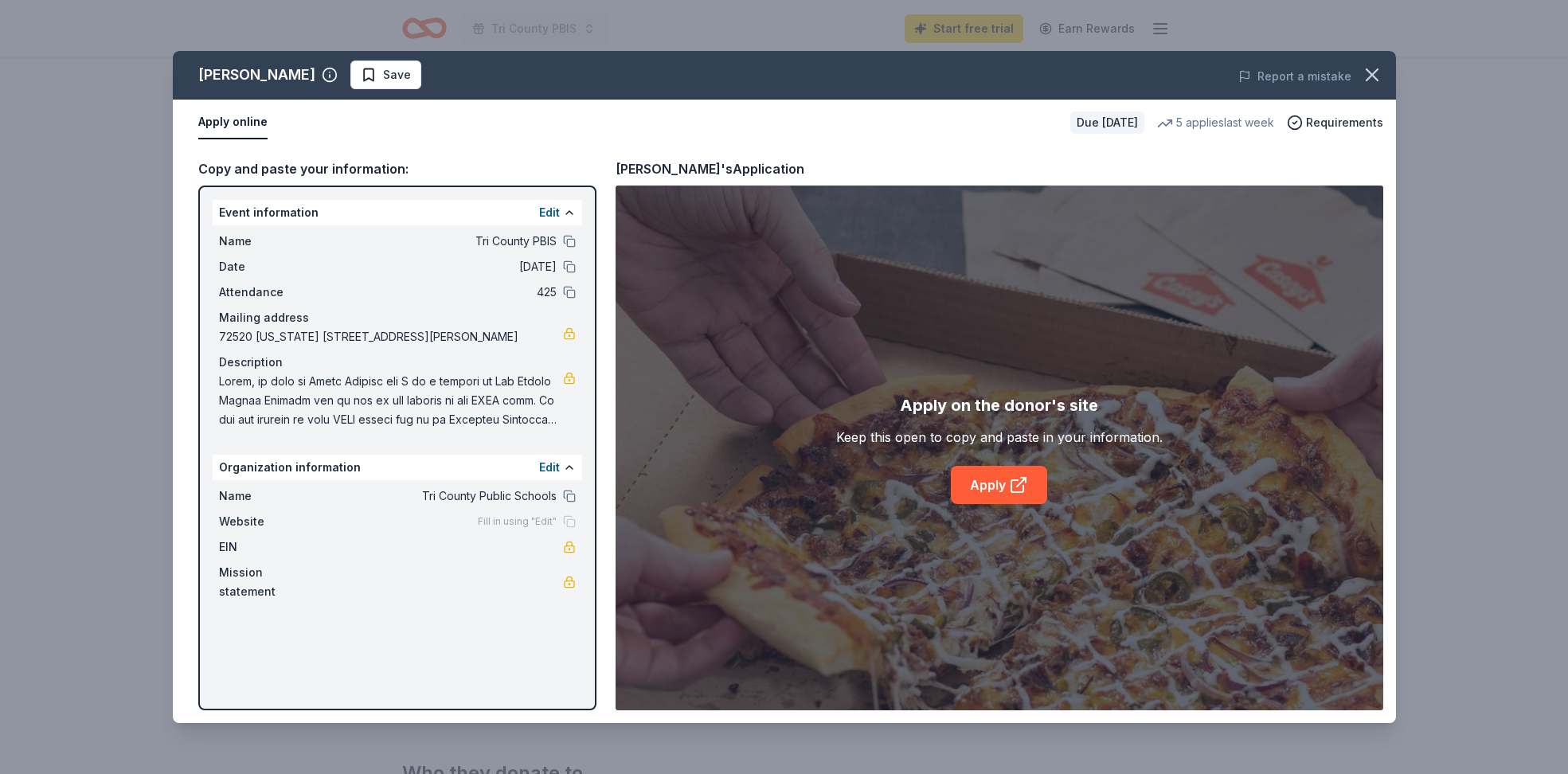
click at [561, 469] on div "Edit" at bounding box center [557, 467] width 36 height 19
click at [1016, 480] on icon at bounding box center [1017, 486] width 12 height 12
